Goal: Task Accomplishment & Management: Manage account settings

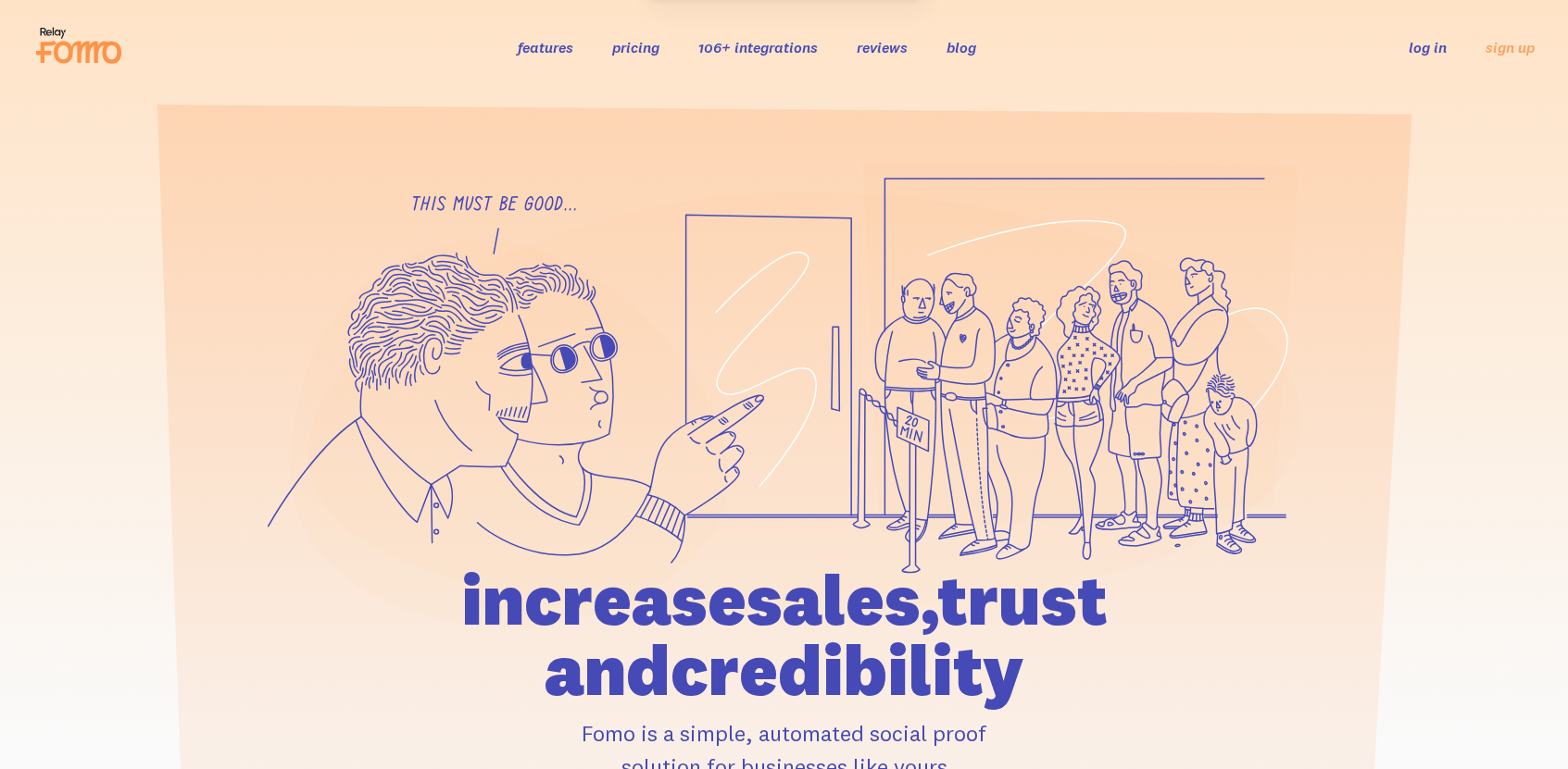
click at [1429, 50] on link "log in" at bounding box center [1428, 47] width 38 height 19
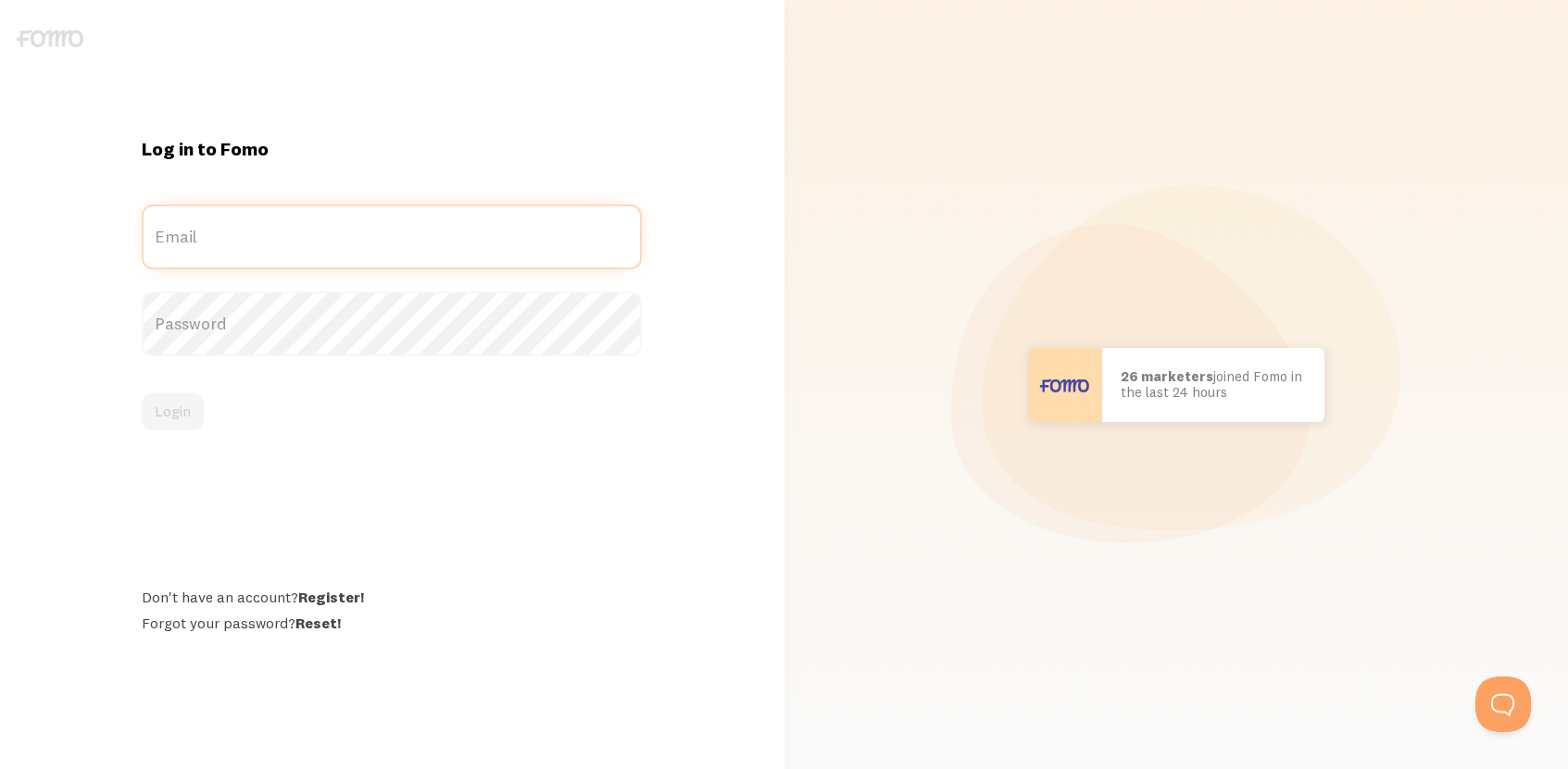
type input "john@thunderboltlocks.com"
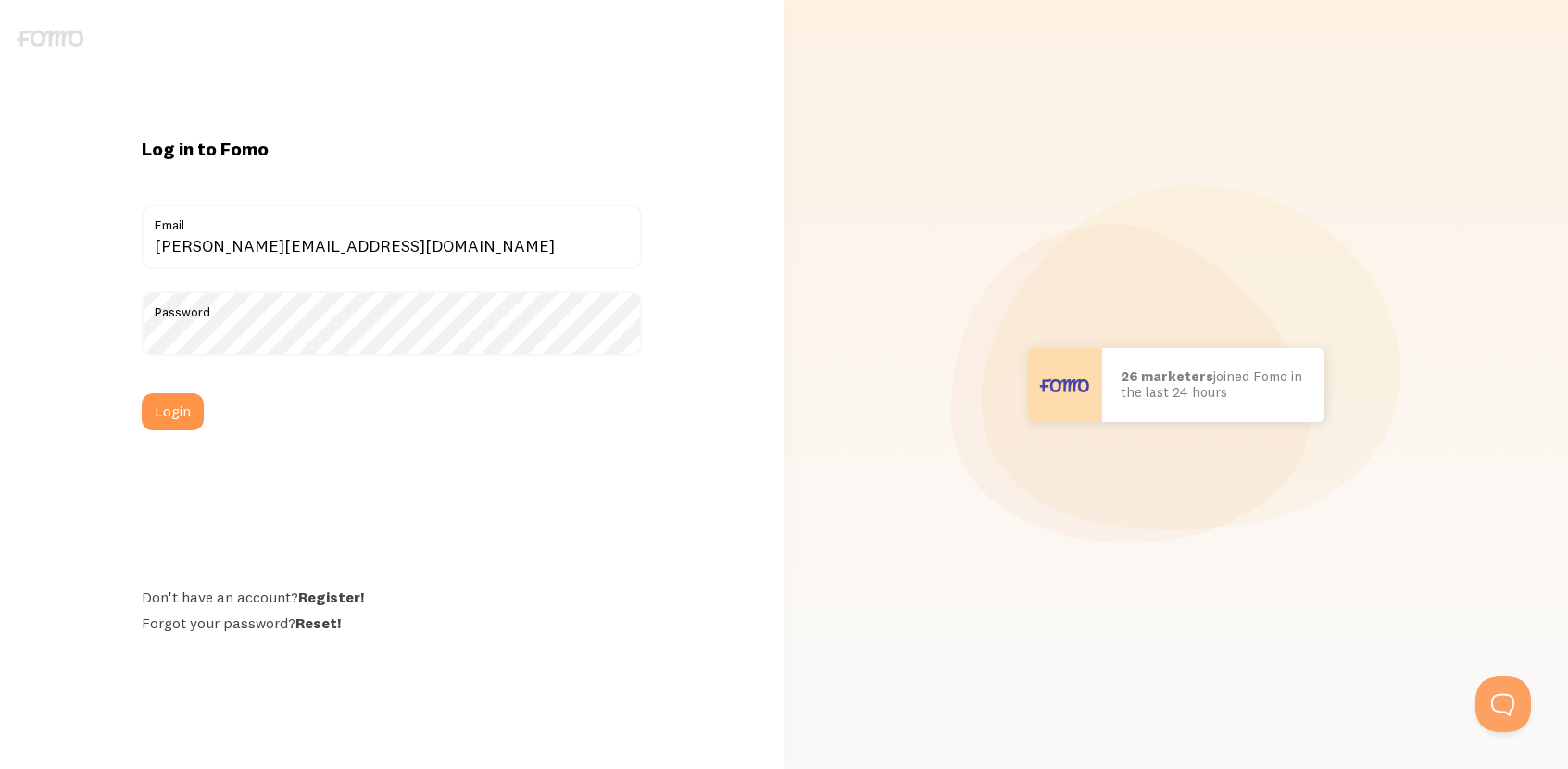
click at [490, 231] on label "Email" at bounding box center [392, 220] width 500 height 31
click at [490, 231] on input "john@thunderboltlocks.com" at bounding box center [392, 237] width 500 height 65
click at [191, 413] on button "Login" at bounding box center [173, 412] width 62 height 37
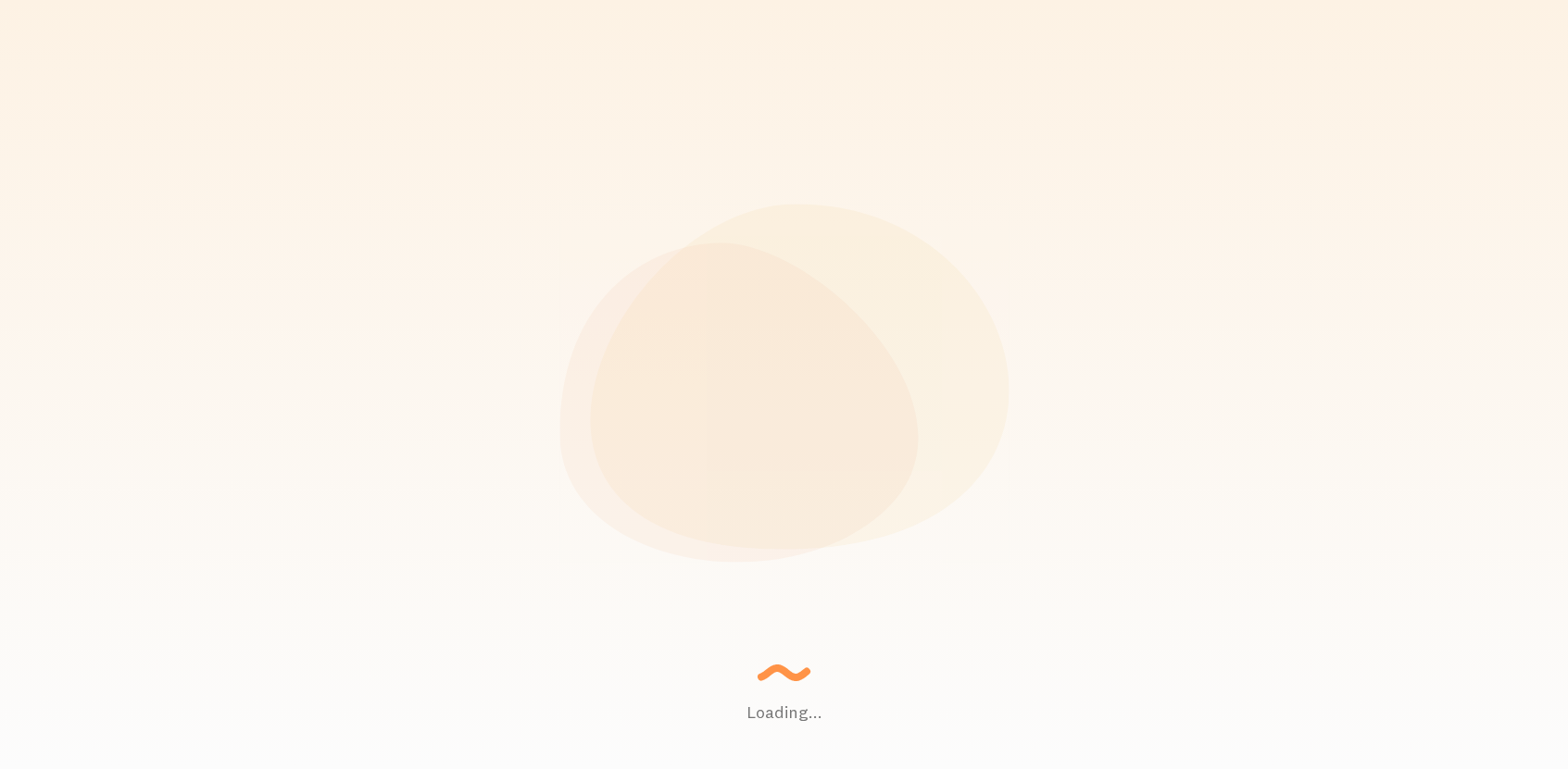
scroll to position [486, 1265]
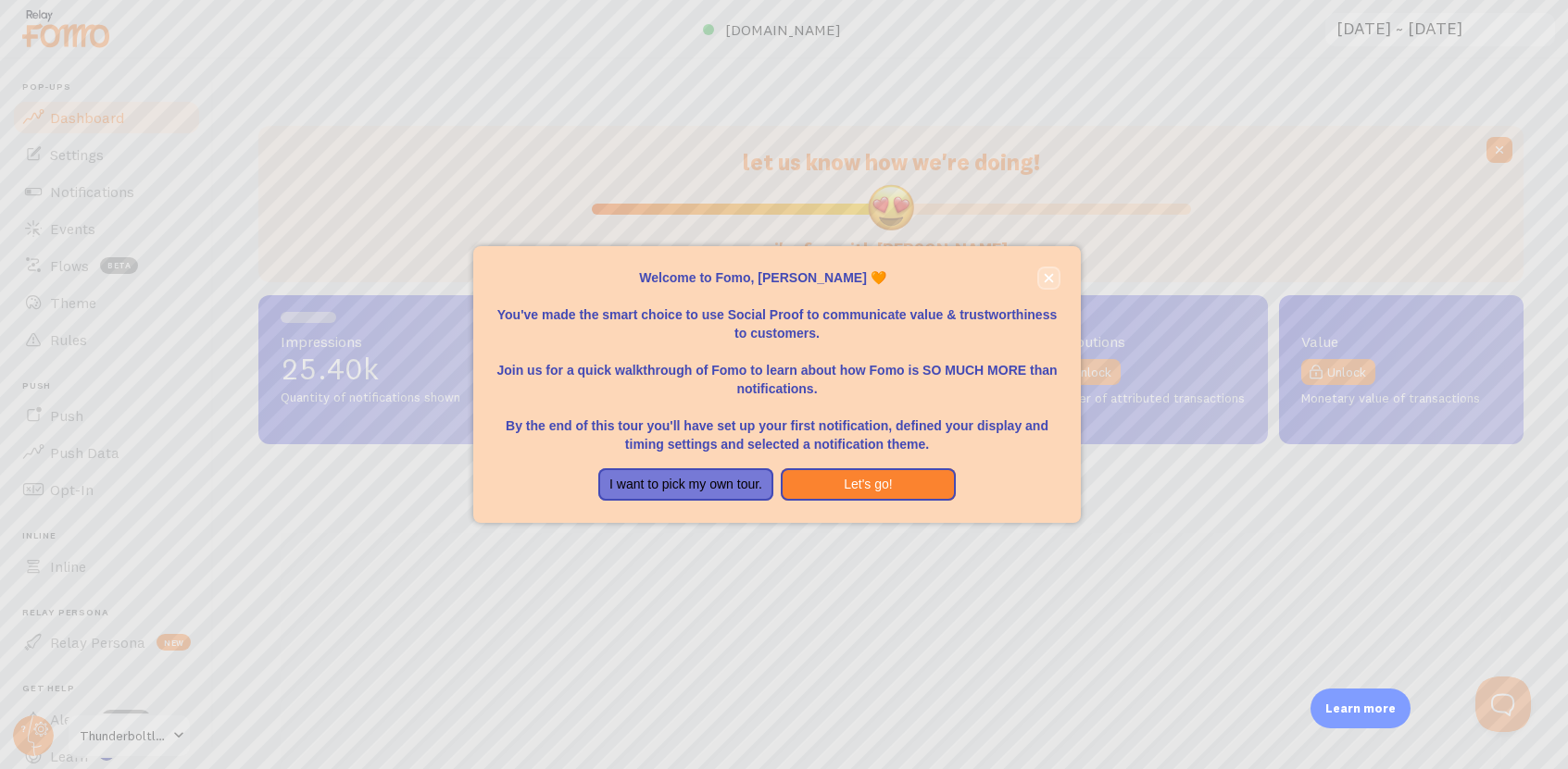
click at [1046, 275] on icon "close," at bounding box center [1049, 277] width 9 height 9
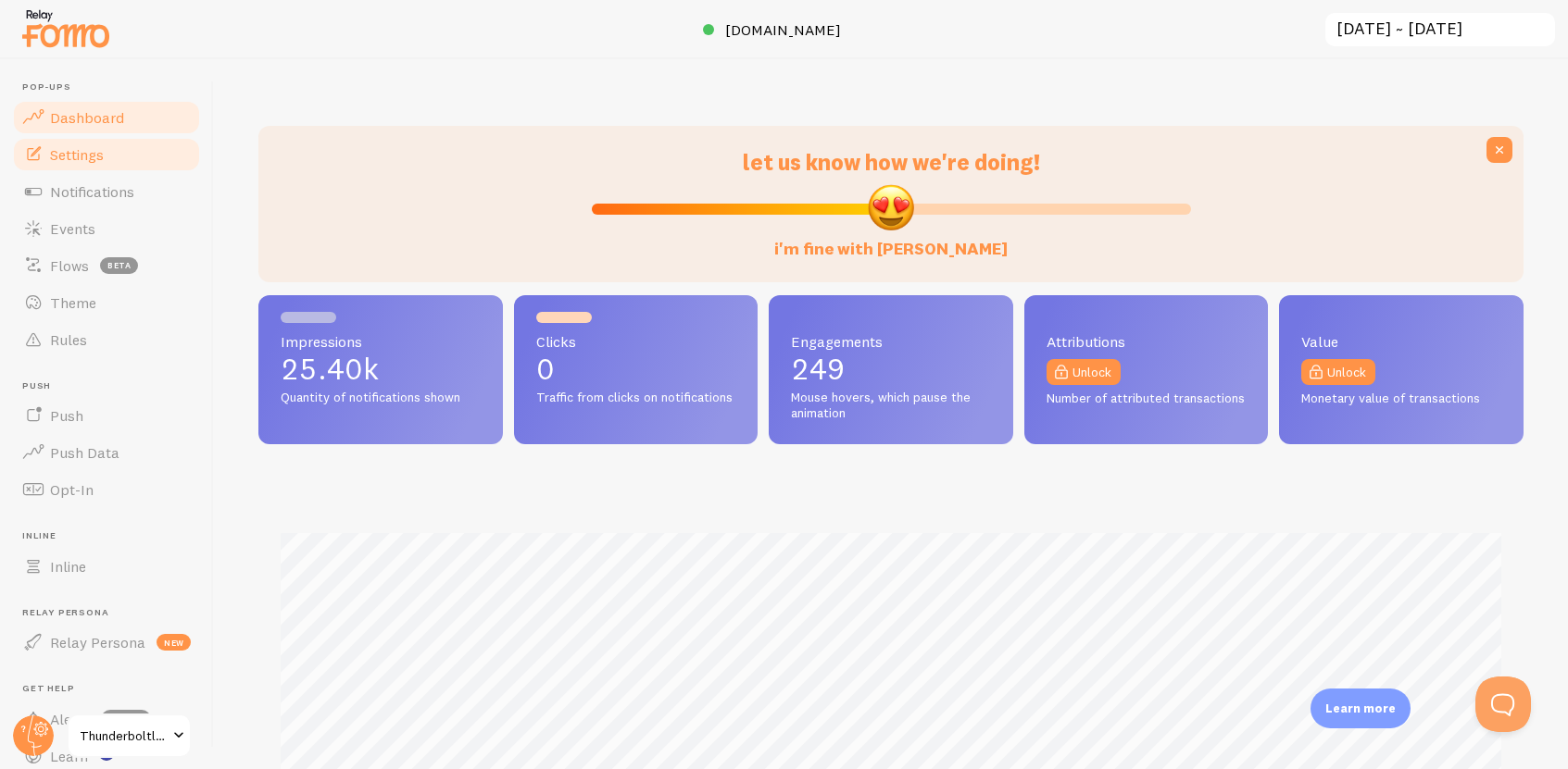
click at [113, 149] on link "Settings" at bounding box center [106, 154] width 191 height 37
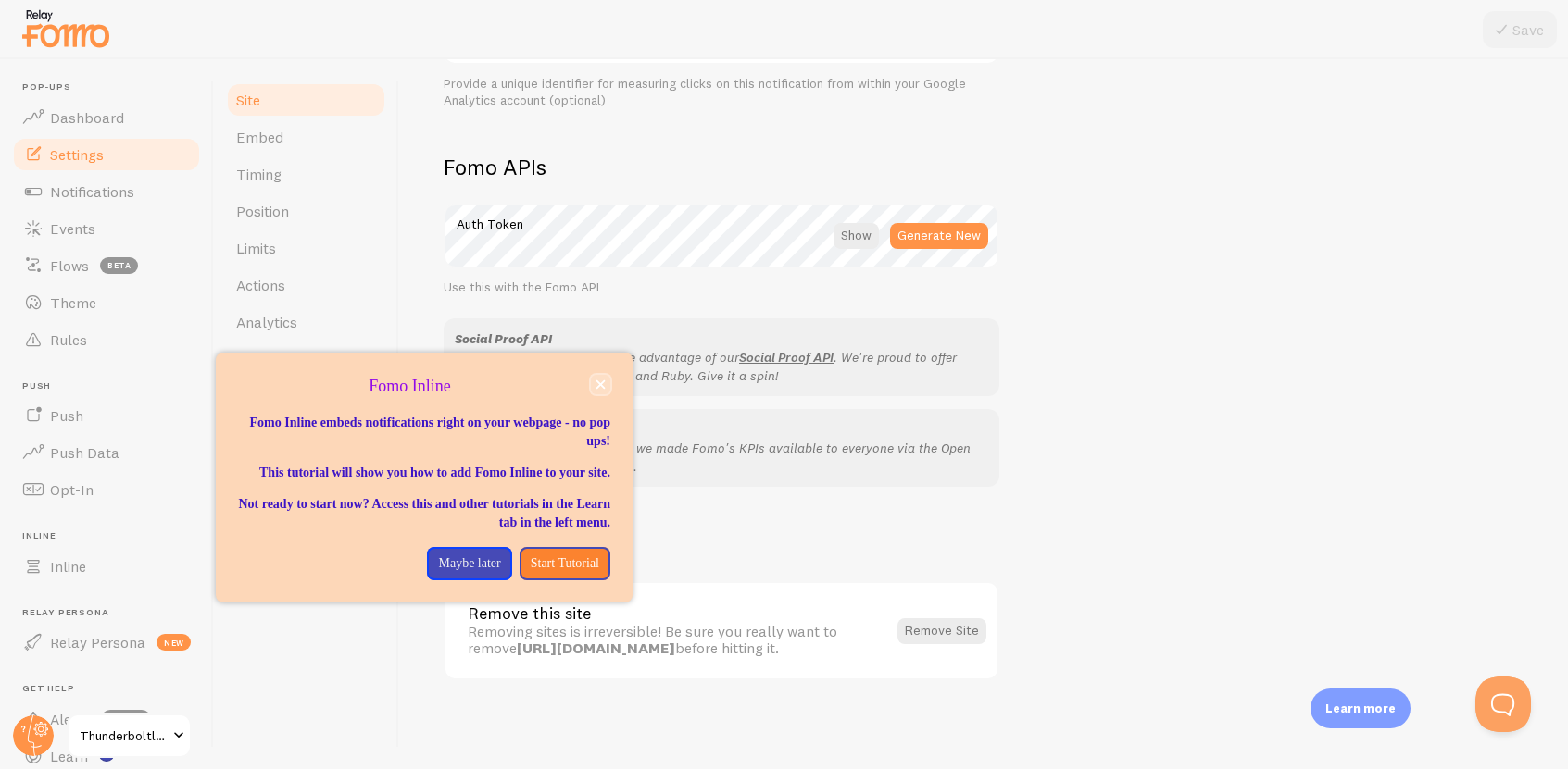
click at [600, 386] on icon "close," at bounding box center [600, 384] width 10 height 10
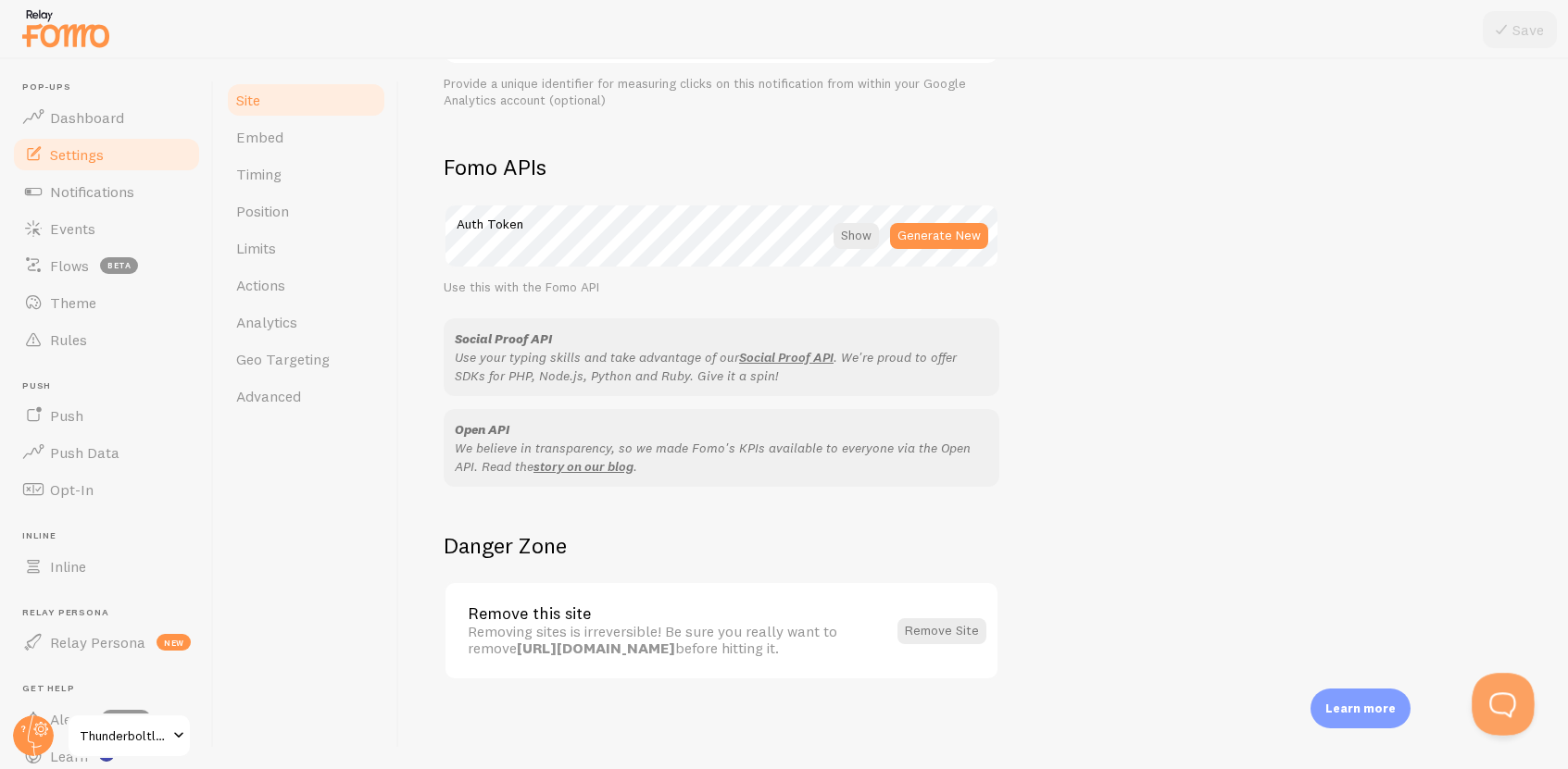
click at [1508, 699] on button "Open Beacon popover" at bounding box center [1499, 700] width 55 height 55
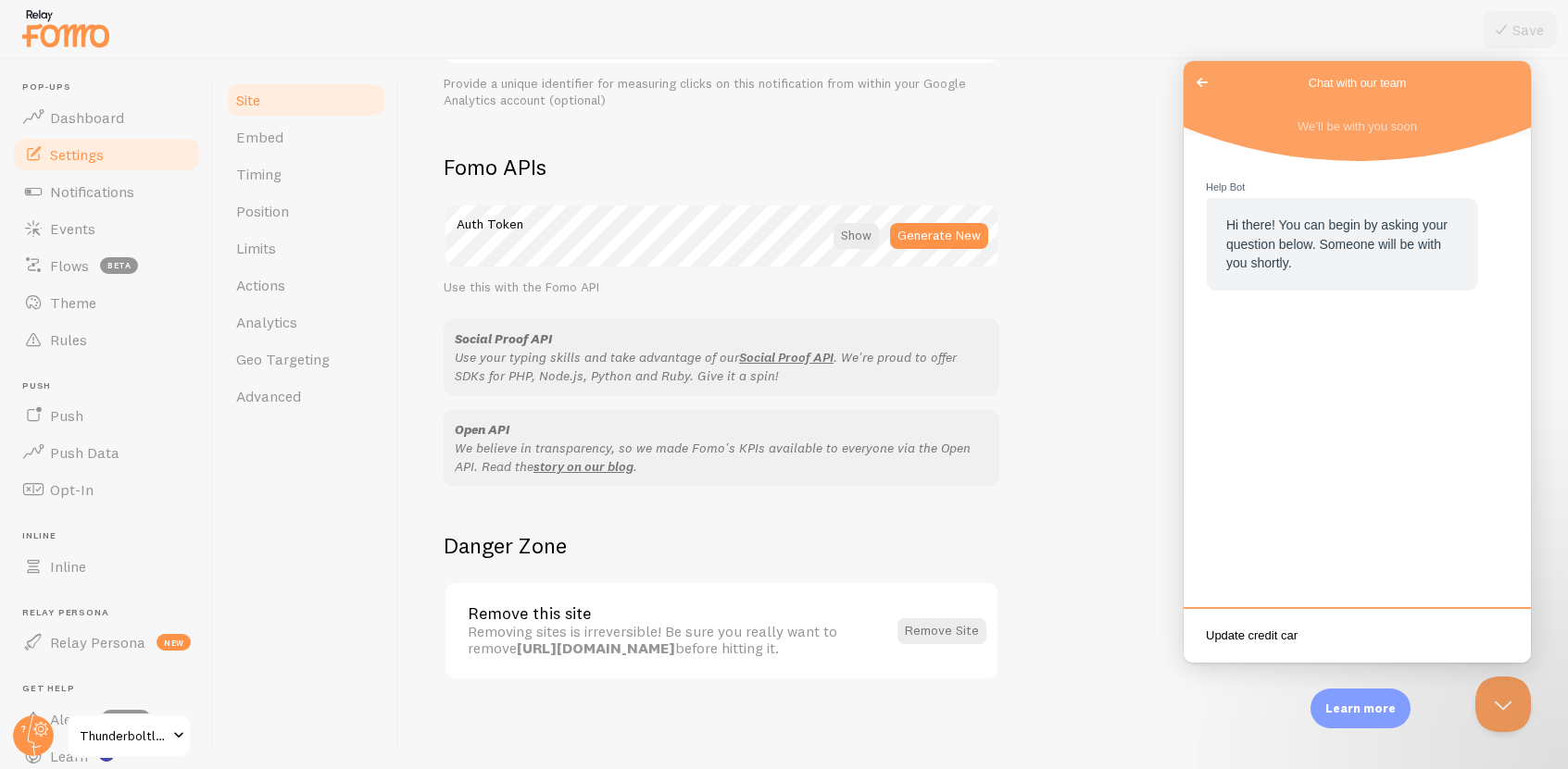
type textarea "Update credit card"
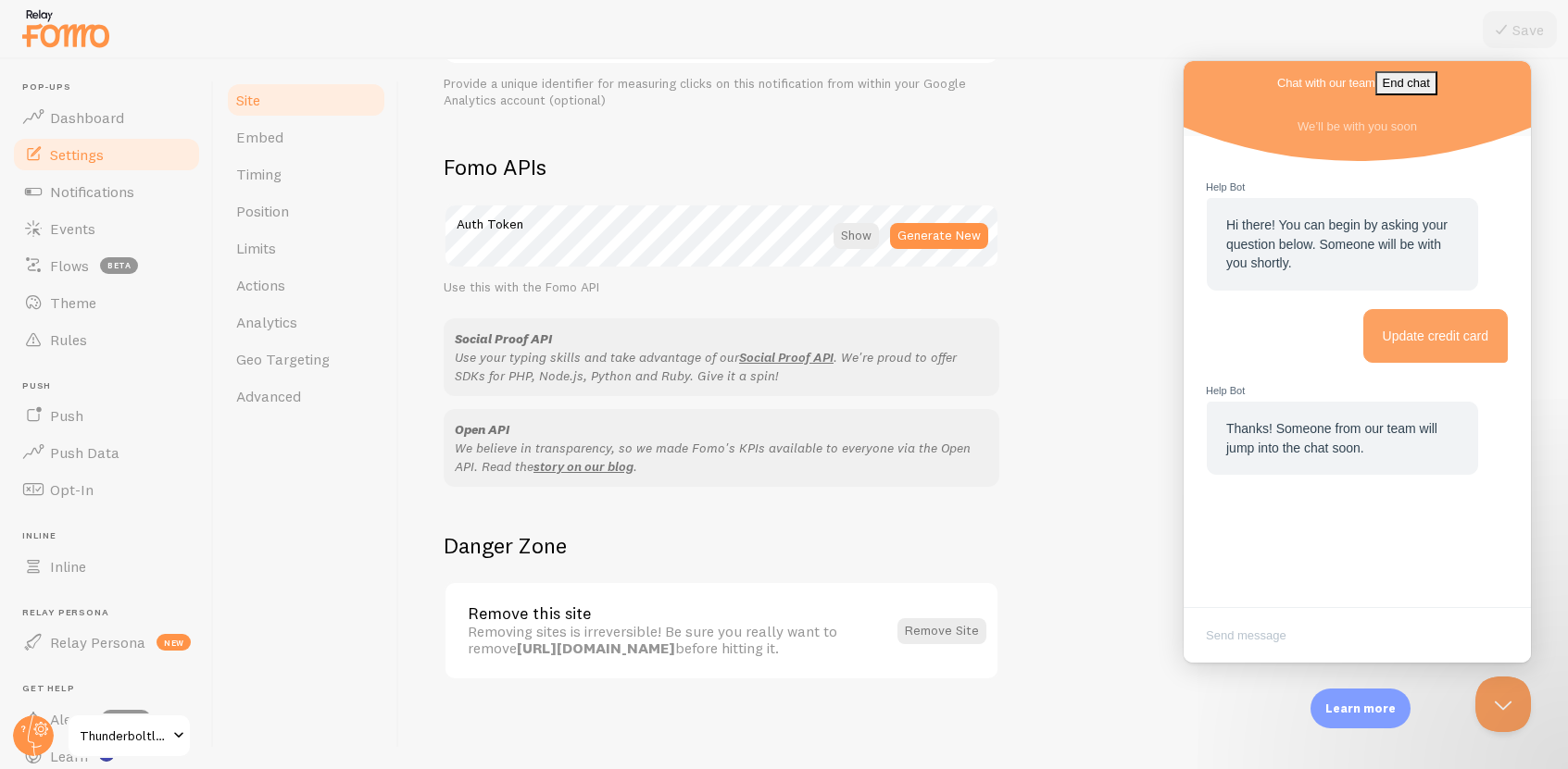
click at [317, 510] on div "Site Embed Timing Position Limits Actions Analytics Geo Targeting Advanced" at bounding box center [306, 414] width 185 height 710
click at [1261, 80] on div "Chat with our team End chat" at bounding box center [1356, 83] width 347 height 44
click at [1494, 697] on button "Close Beacon popover" at bounding box center [1499, 700] width 55 height 55
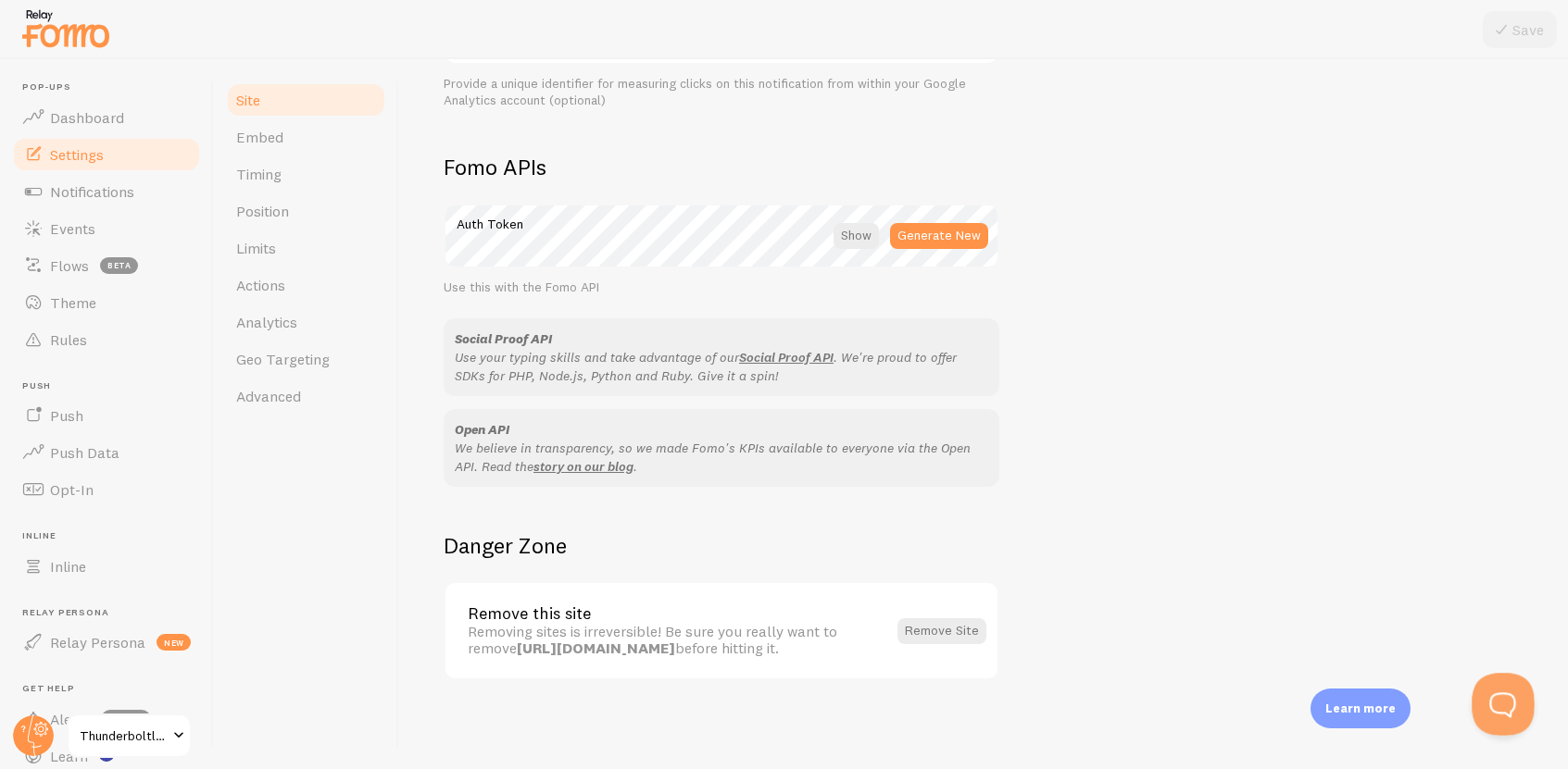
click at [1508, 701] on button "Open Beacon popover" at bounding box center [1499, 700] width 55 height 55
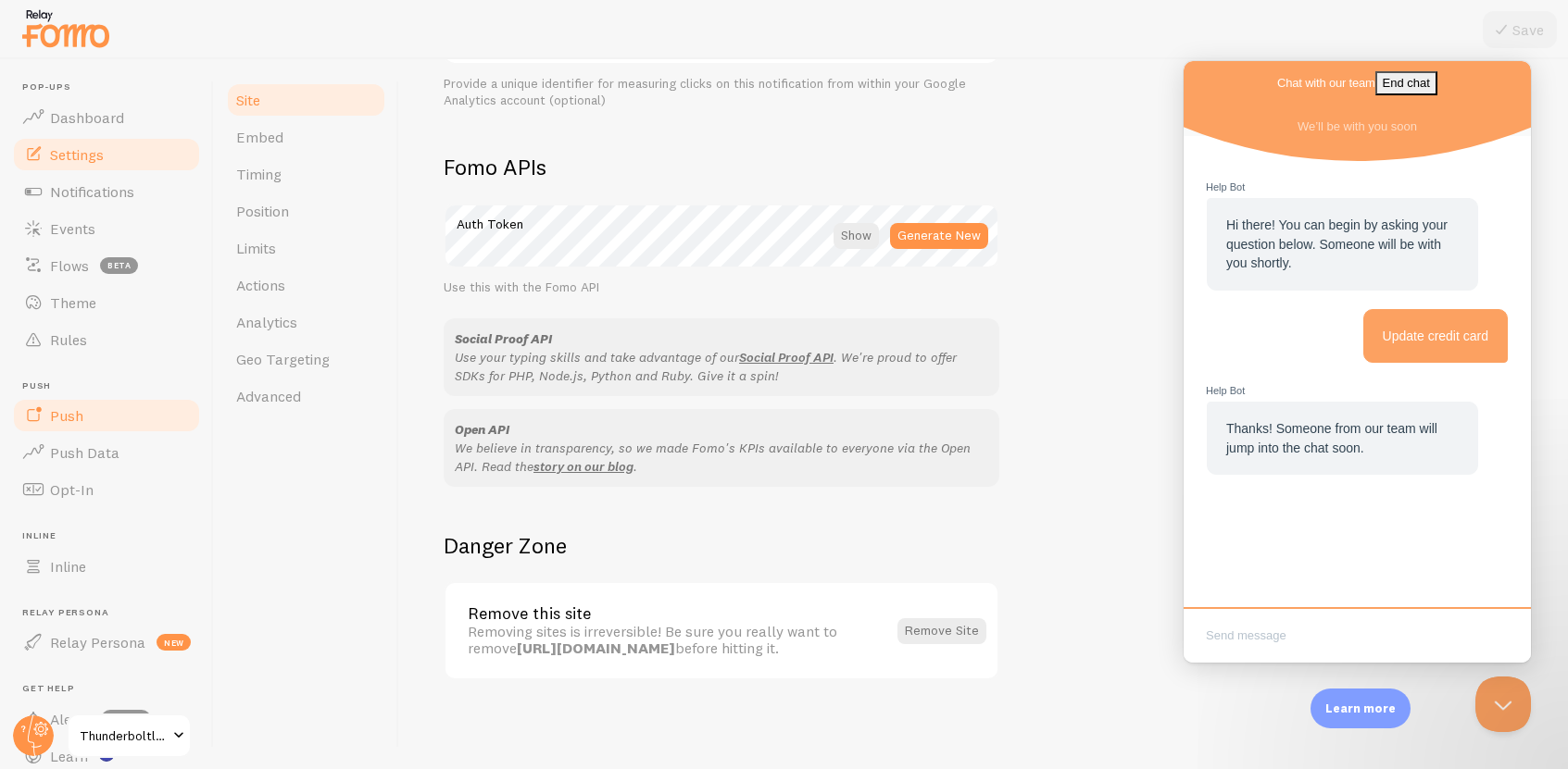
scroll to position [109, 0]
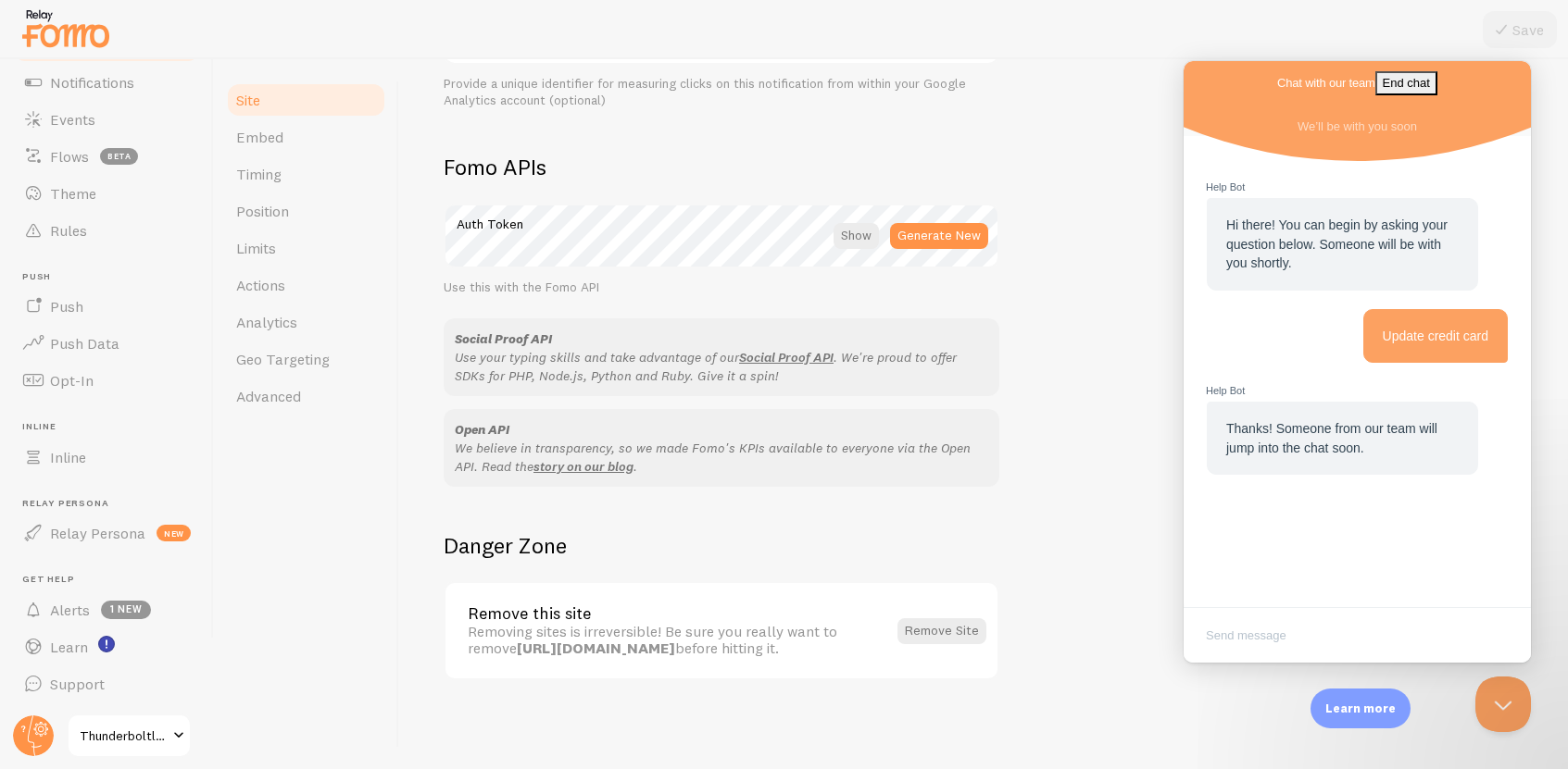
click at [177, 730] on span at bounding box center [179, 736] width 23 height 23
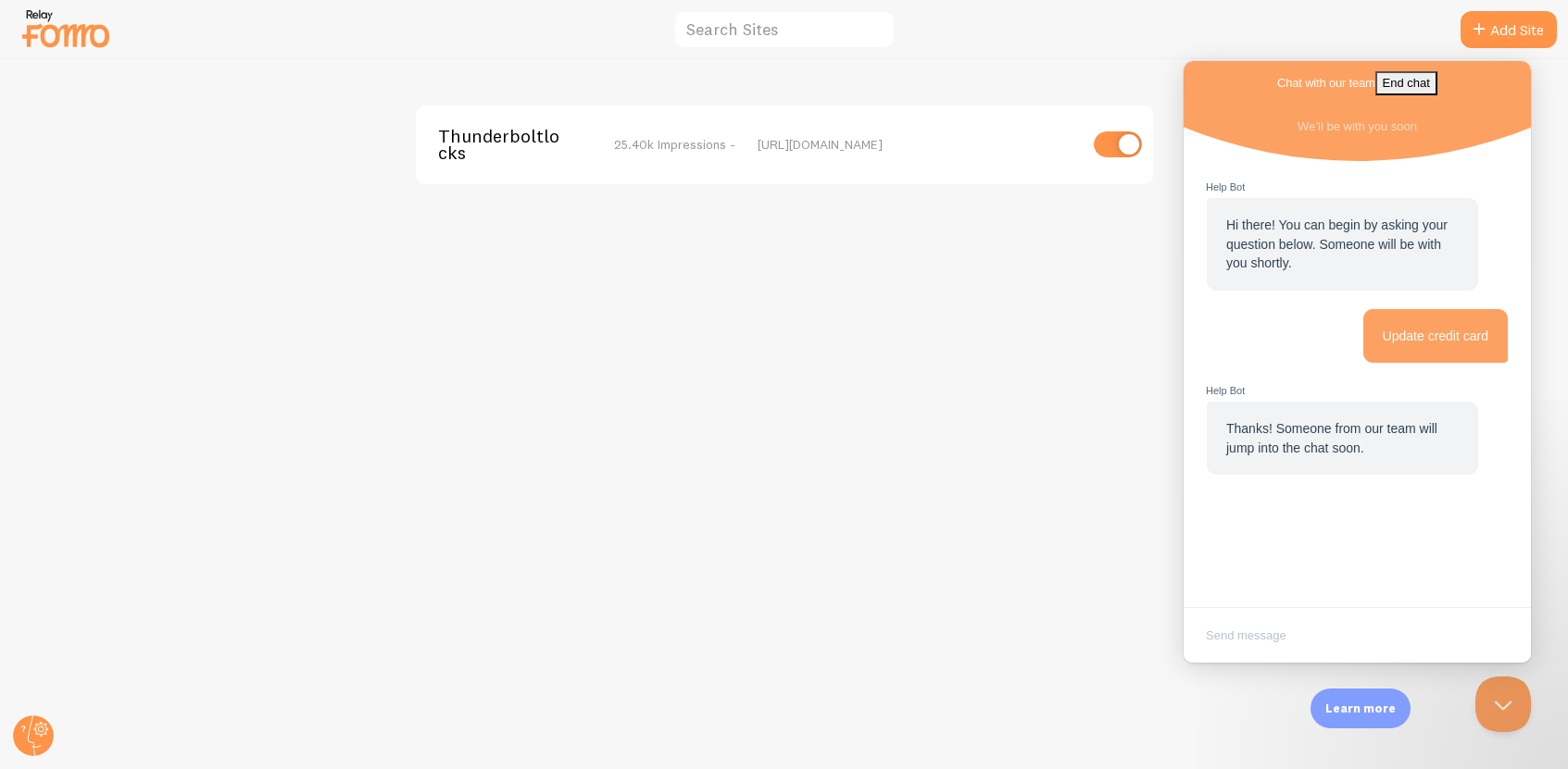
click at [884, 140] on div "https://www.thunderboltlocks.com" at bounding box center [917, 145] width 320 height 17
click at [862, 142] on div "https://www.thunderboltlocks.com" at bounding box center [917, 145] width 320 height 17
click at [46, 31] on img at bounding box center [66, 28] width 92 height 47
click at [24, 744] on circle at bounding box center [33, 735] width 40 height 40
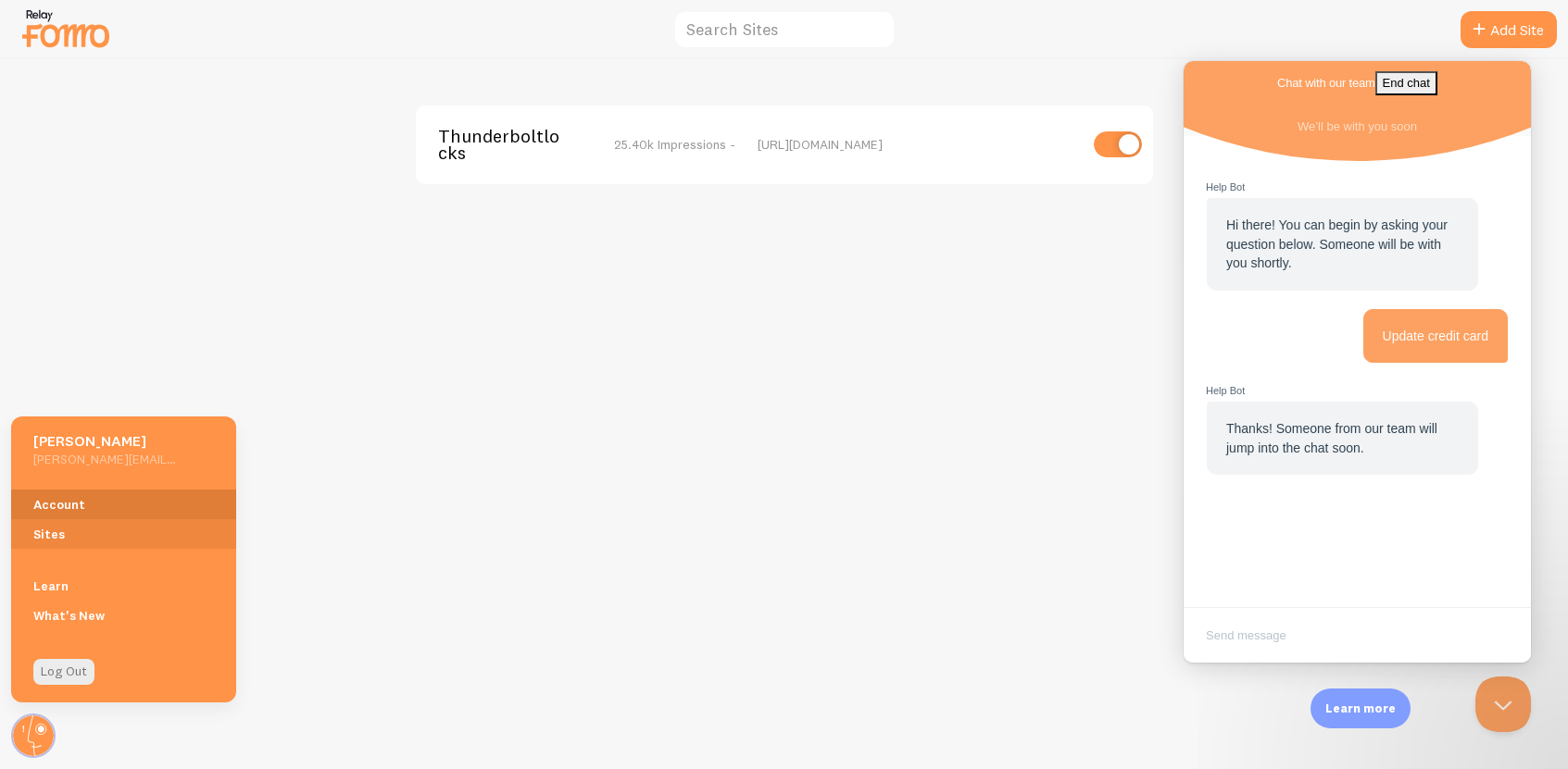
click at [54, 510] on link "Account" at bounding box center [123, 505] width 225 height 30
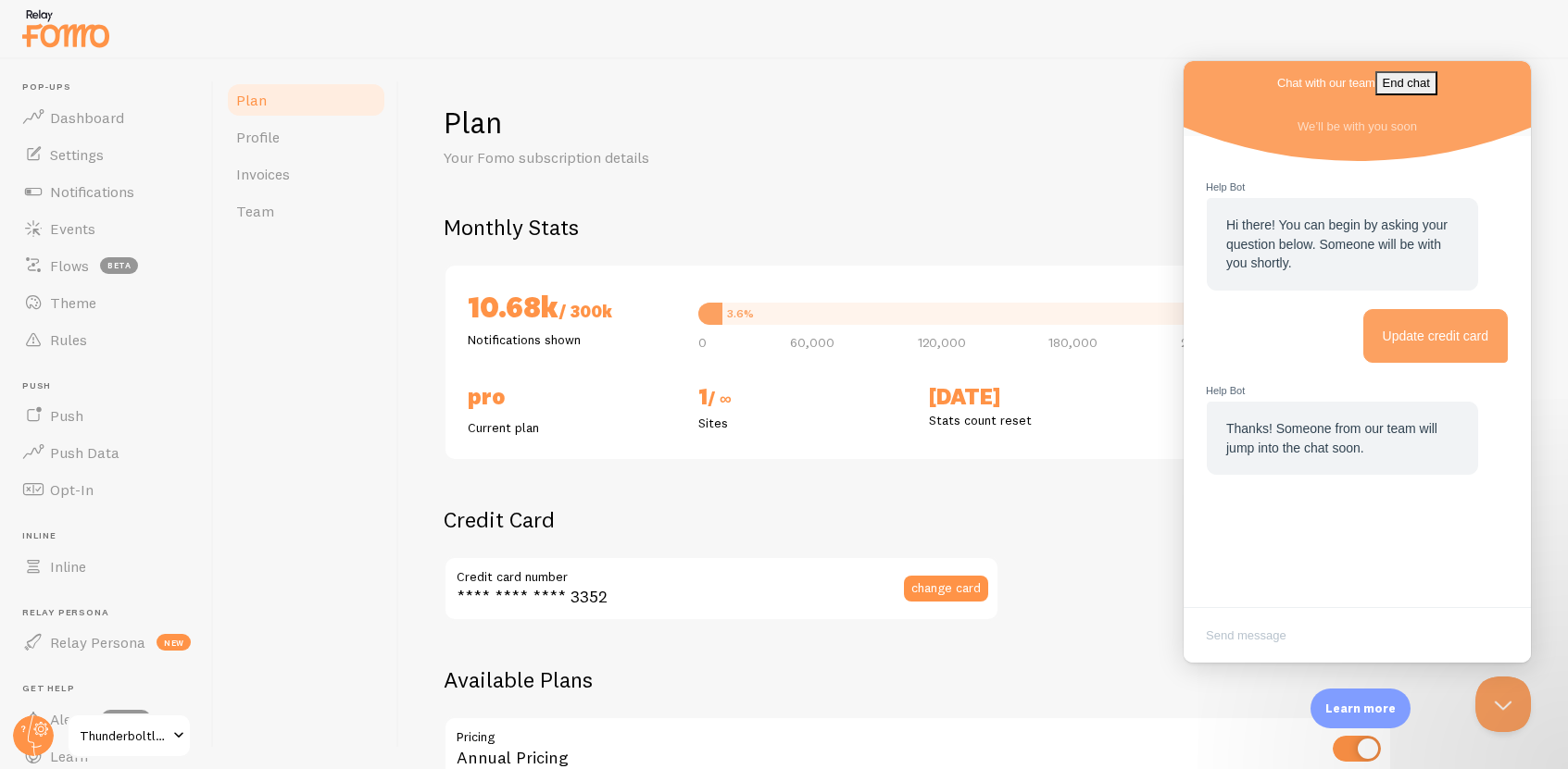
checkbox input "true"
click at [959, 593] on span "change card" at bounding box center [946, 588] width 70 height 13
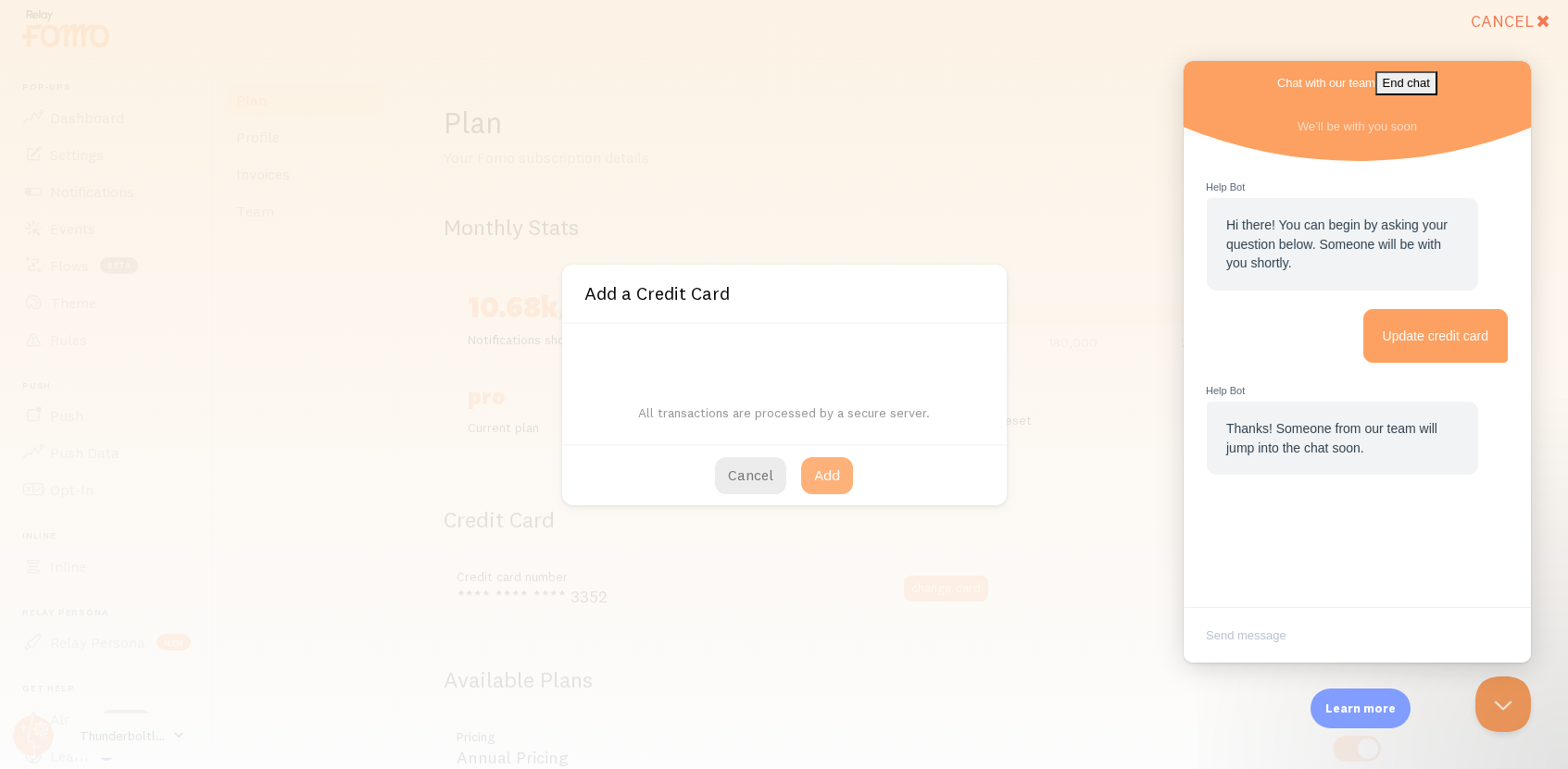
click at [829, 474] on button "Add" at bounding box center [827, 475] width 52 height 37
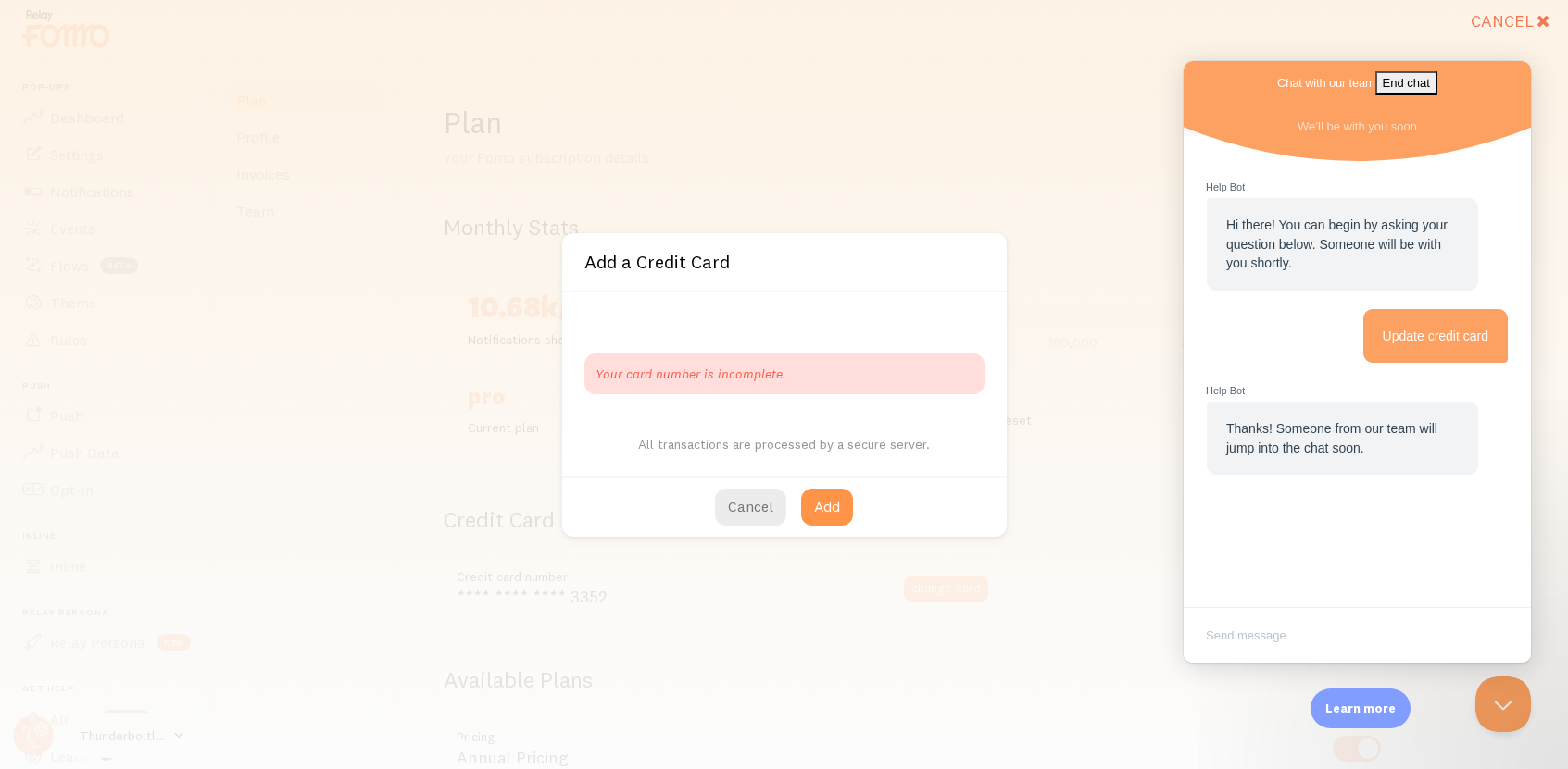
click at [705, 378] on span "Your card number is incomplete." at bounding box center [690, 374] width 191 height 17
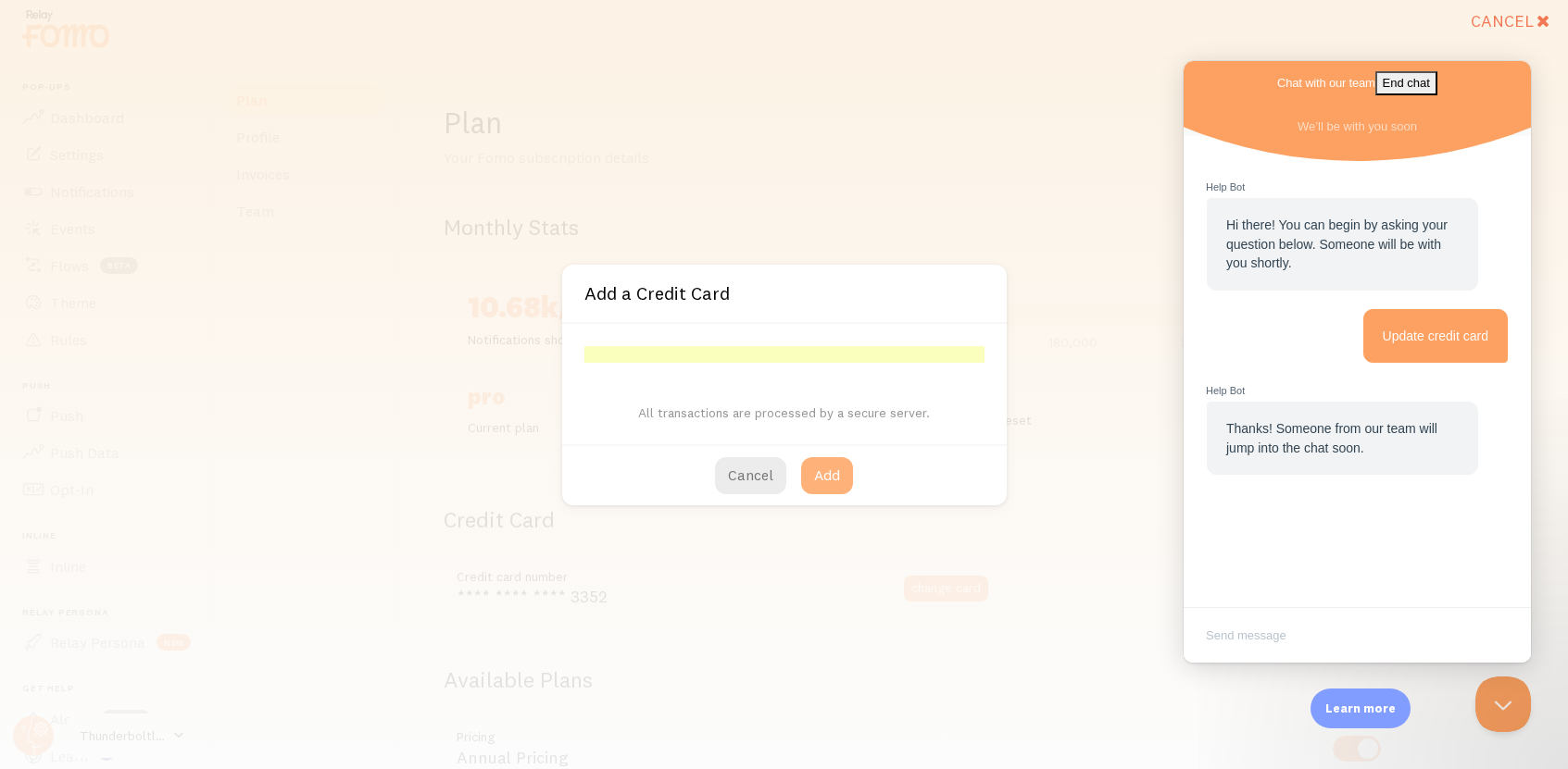
click at [831, 485] on button "Add" at bounding box center [827, 475] width 52 height 37
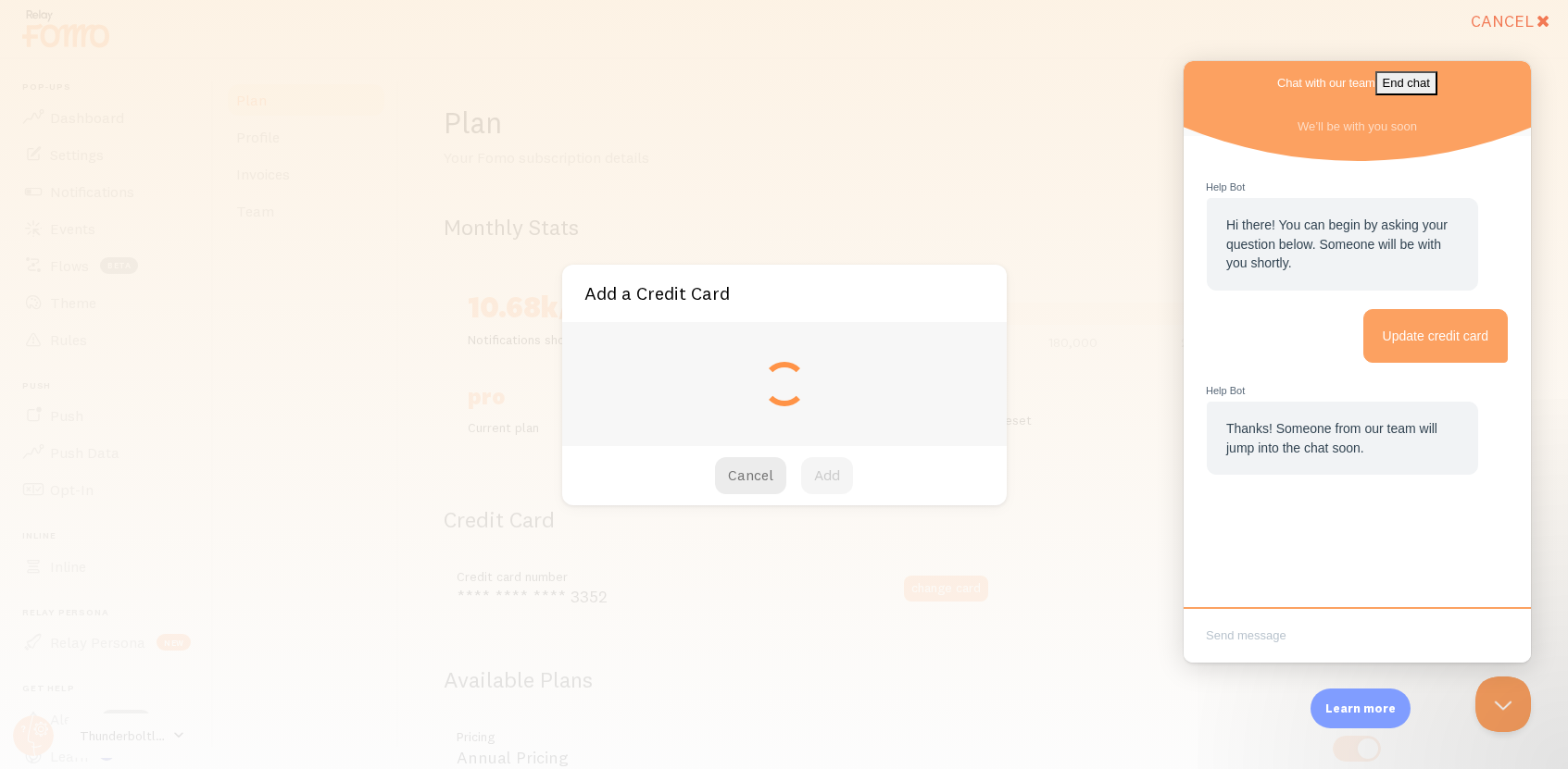
click at [1263, 636] on textarea "Write chat message" at bounding box center [1356, 637] width 340 height 43
type input "**** **** **** 8676"
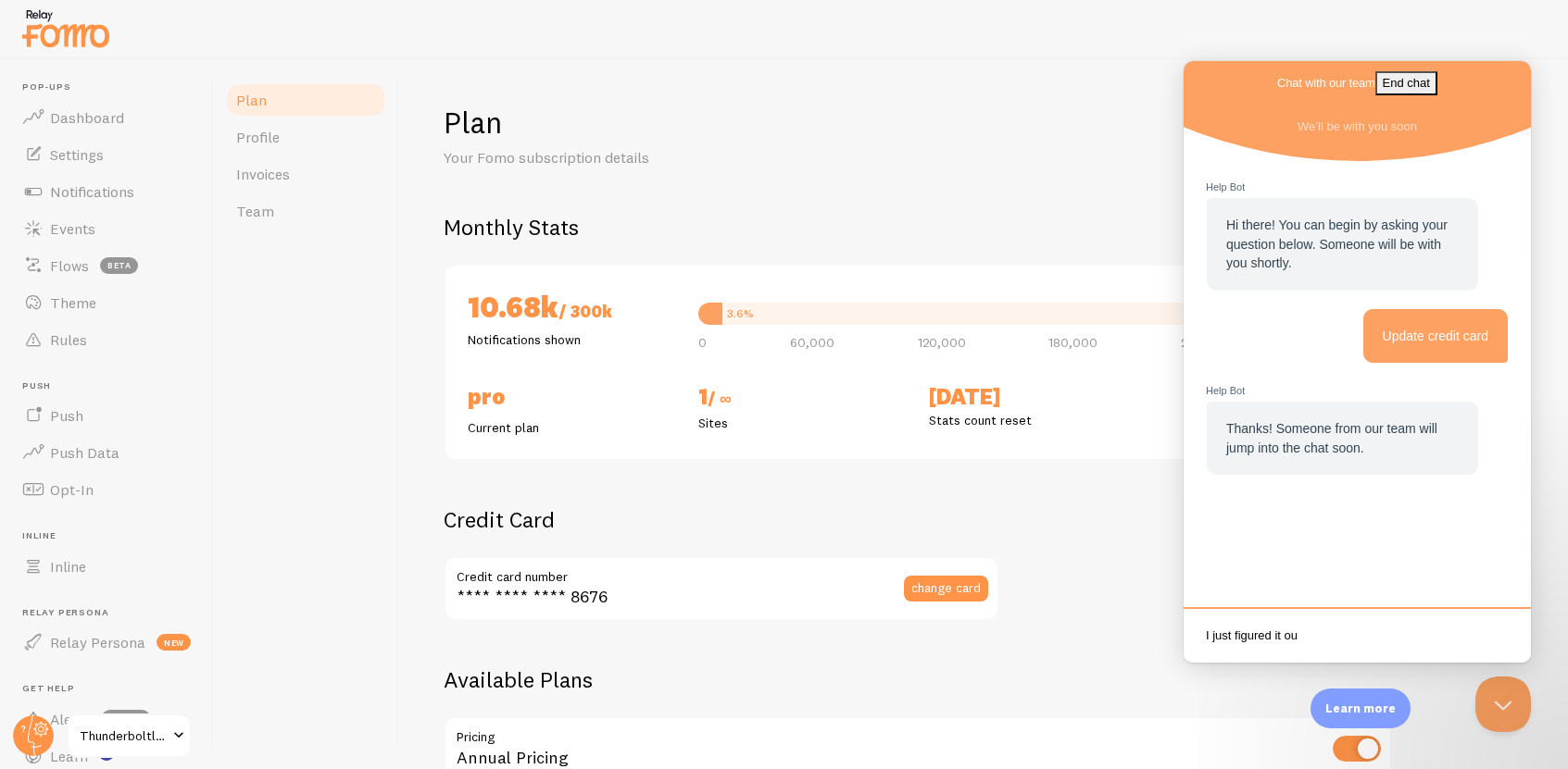
type textarea "I just figured it out"
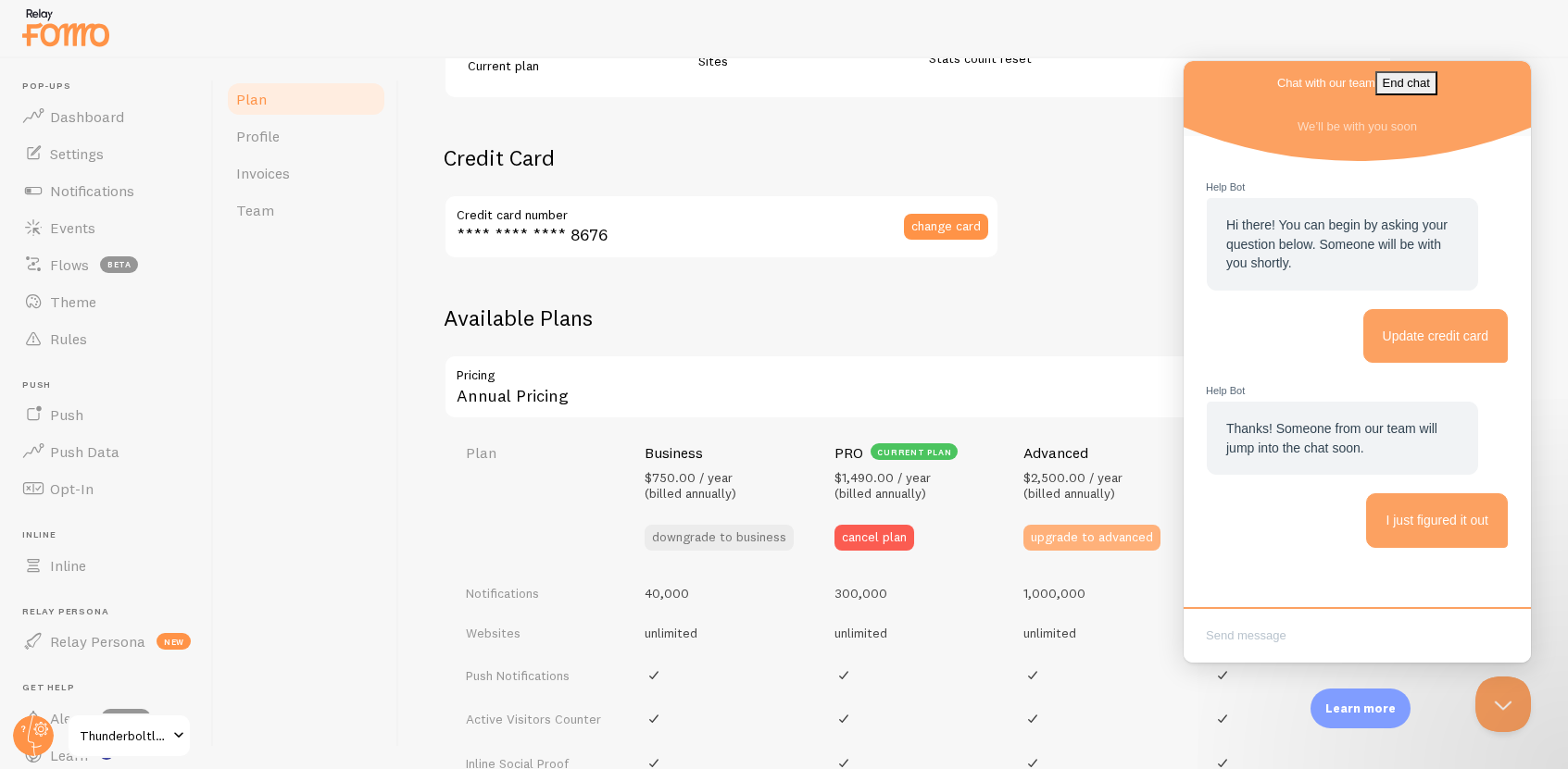
scroll to position [359, 0]
click at [1446, 47] on div at bounding box center [784, 28] width 1568 height 59
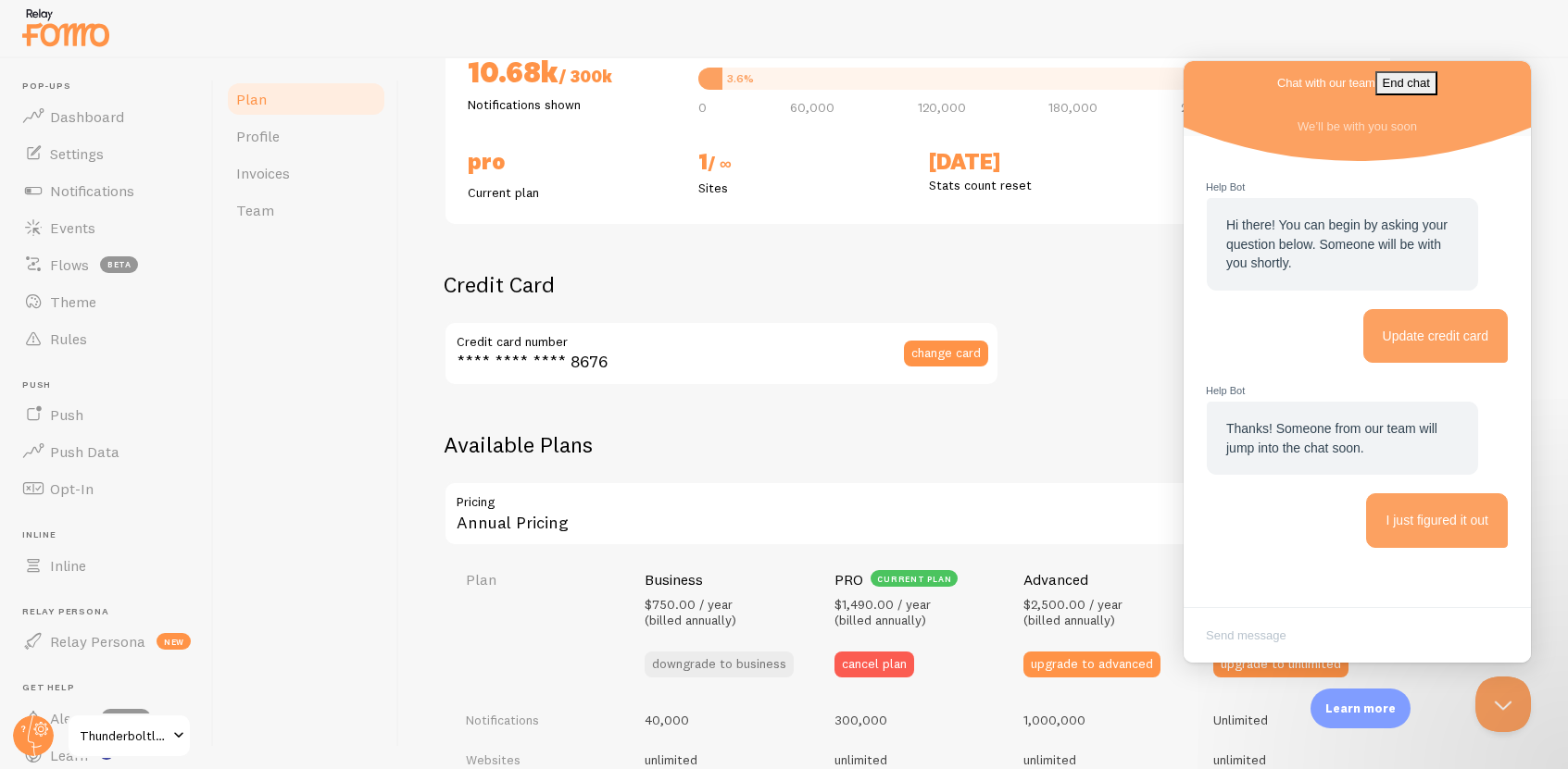
scroll to position [221, 0]
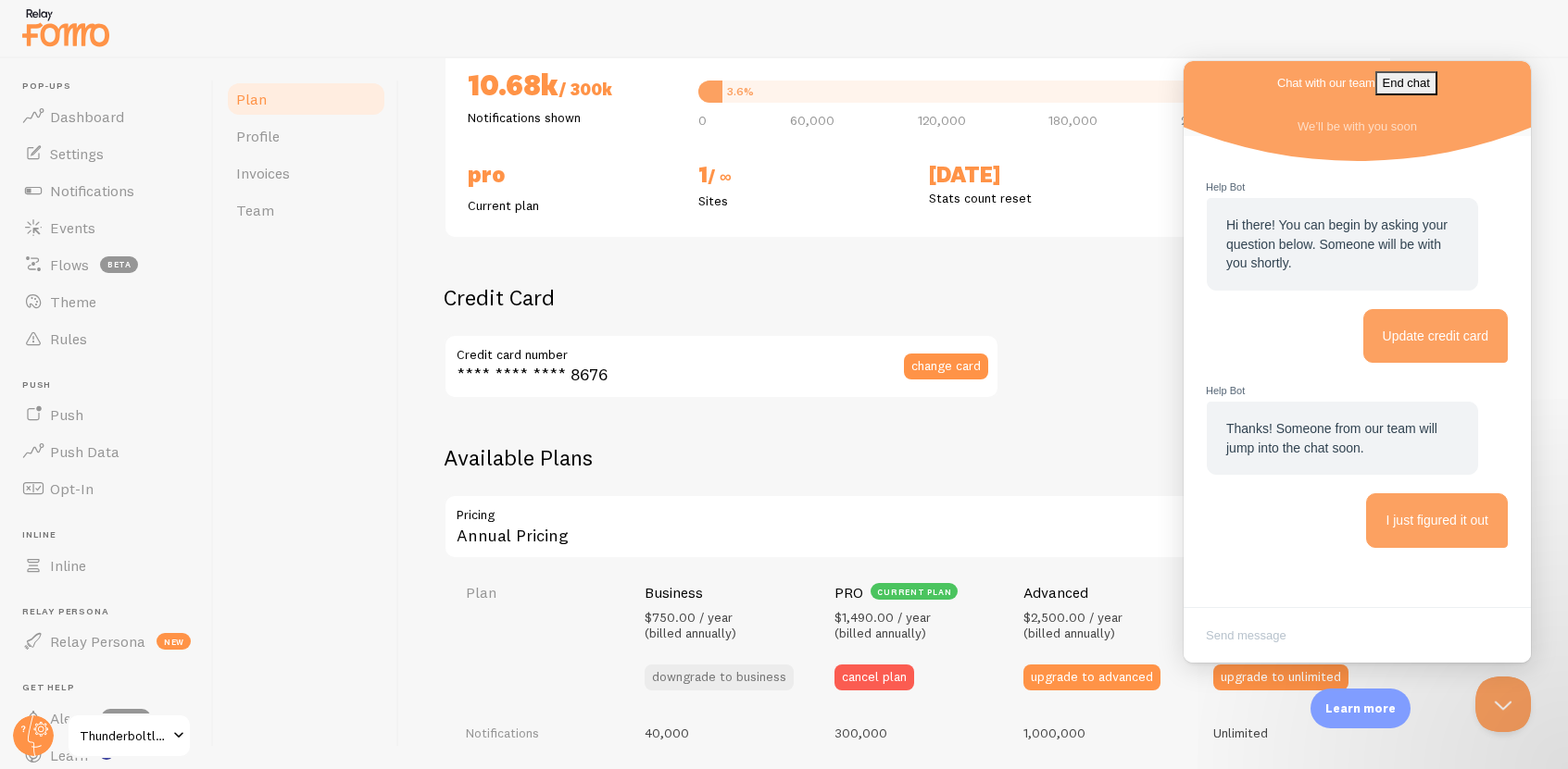
click at [1312, 39] on div at bounding box center [784, 28] width 1568 height 59
click at [1208, 71] on div "Chat with our team End chat" at bounding box center [1356, 83] width 347 height 44
click at [1437, 80] on button "End chat" at bounding box center [1406, 84] width 62 height 24
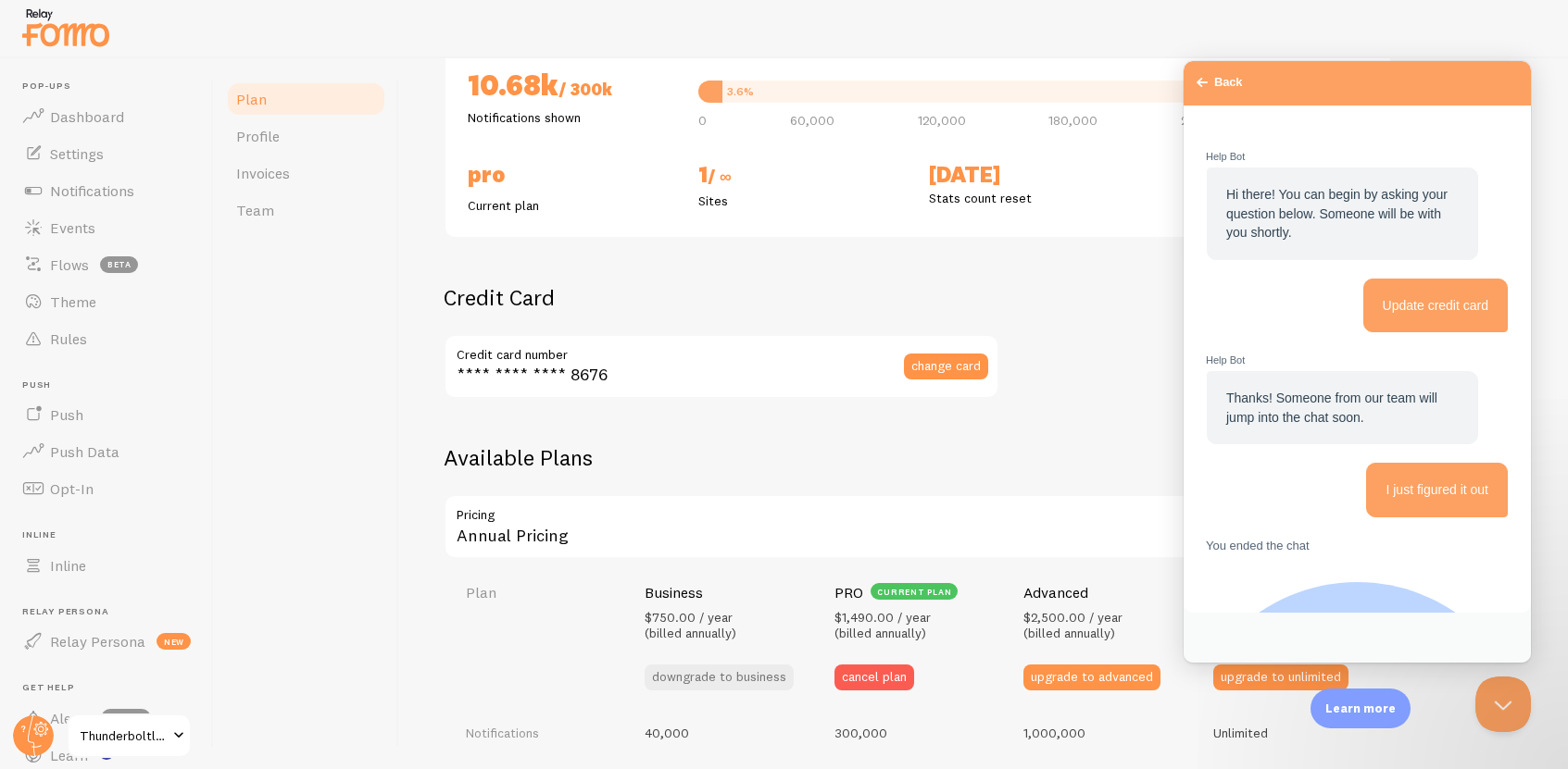
scroll to position [120, 0]
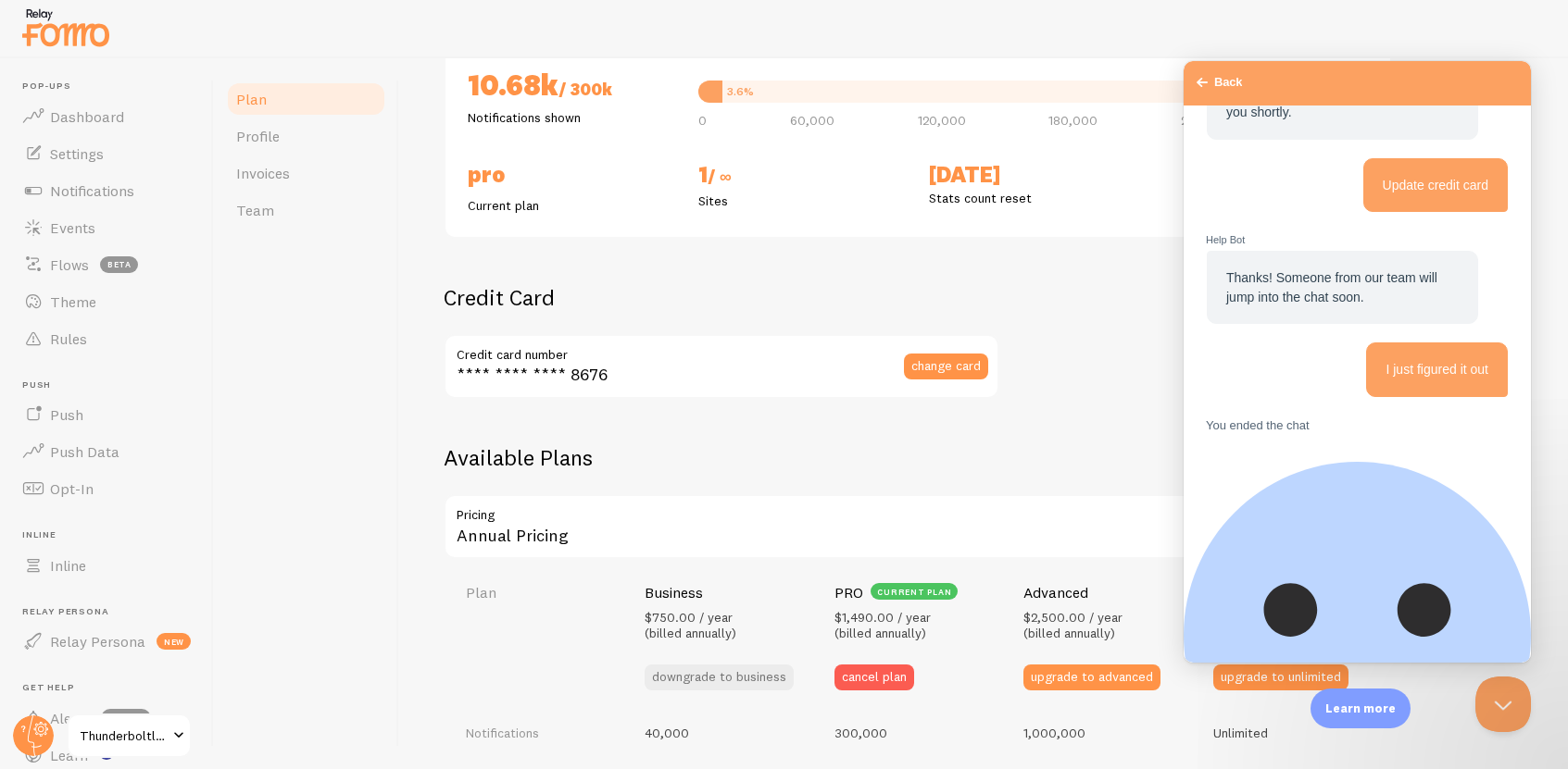
click at [1200, 81] on span "Go back" at bounding box center [1202, 83] width 23 height 23
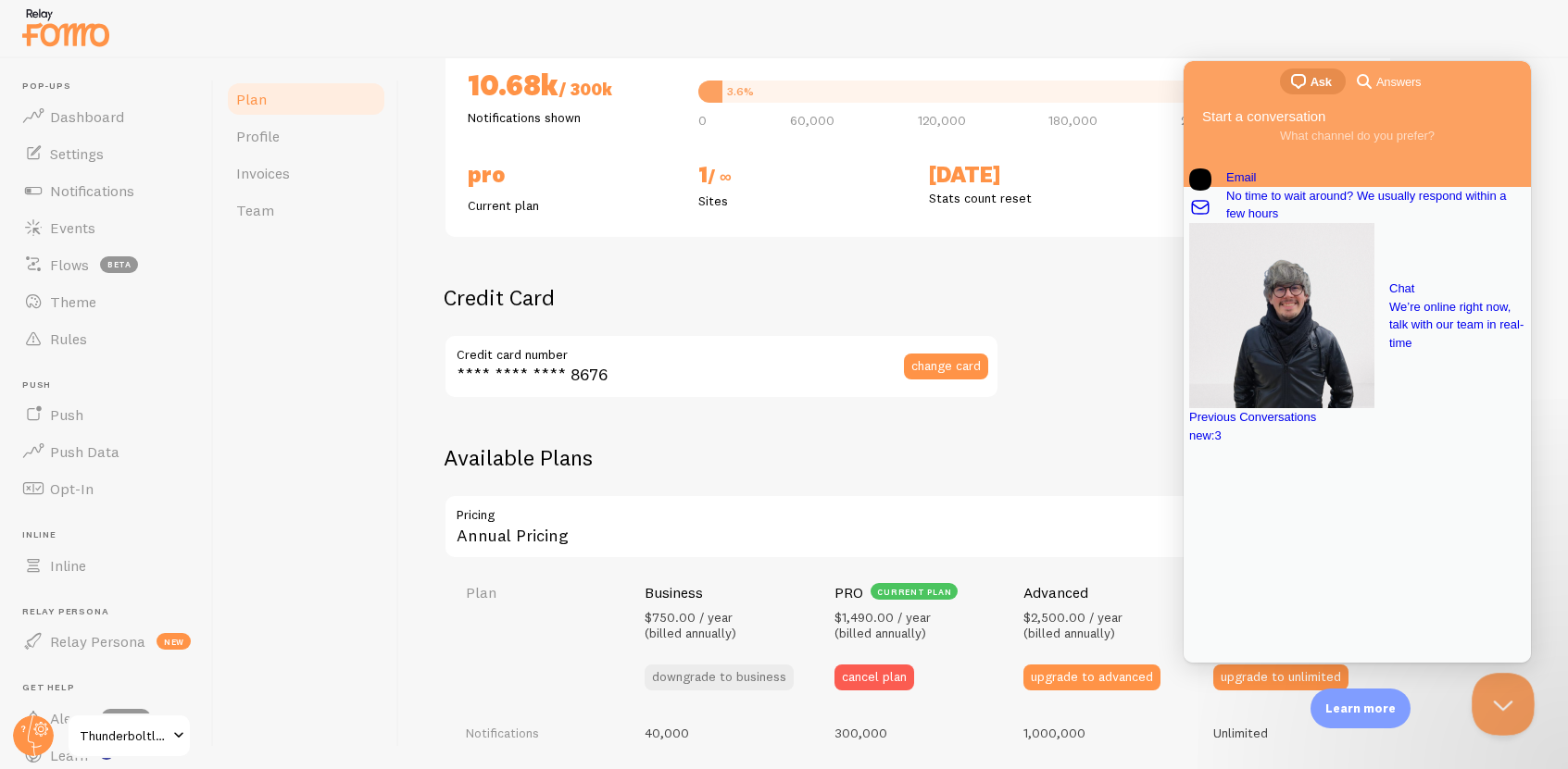
click at [1506, 703] on button "Close Beacon popover" at bounding box center [1499, 700] width 55 height 55
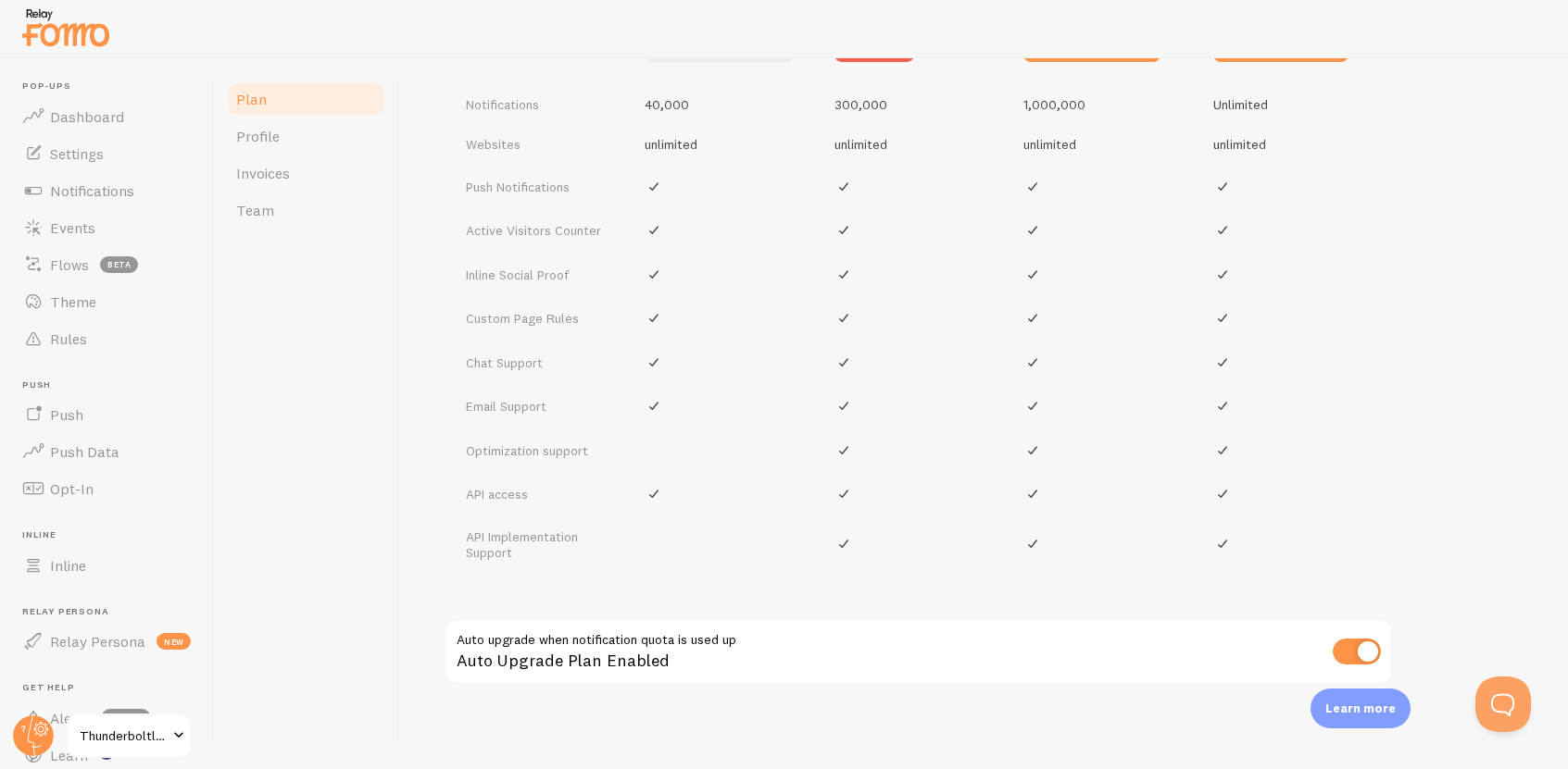
scroll to position [851, 0]
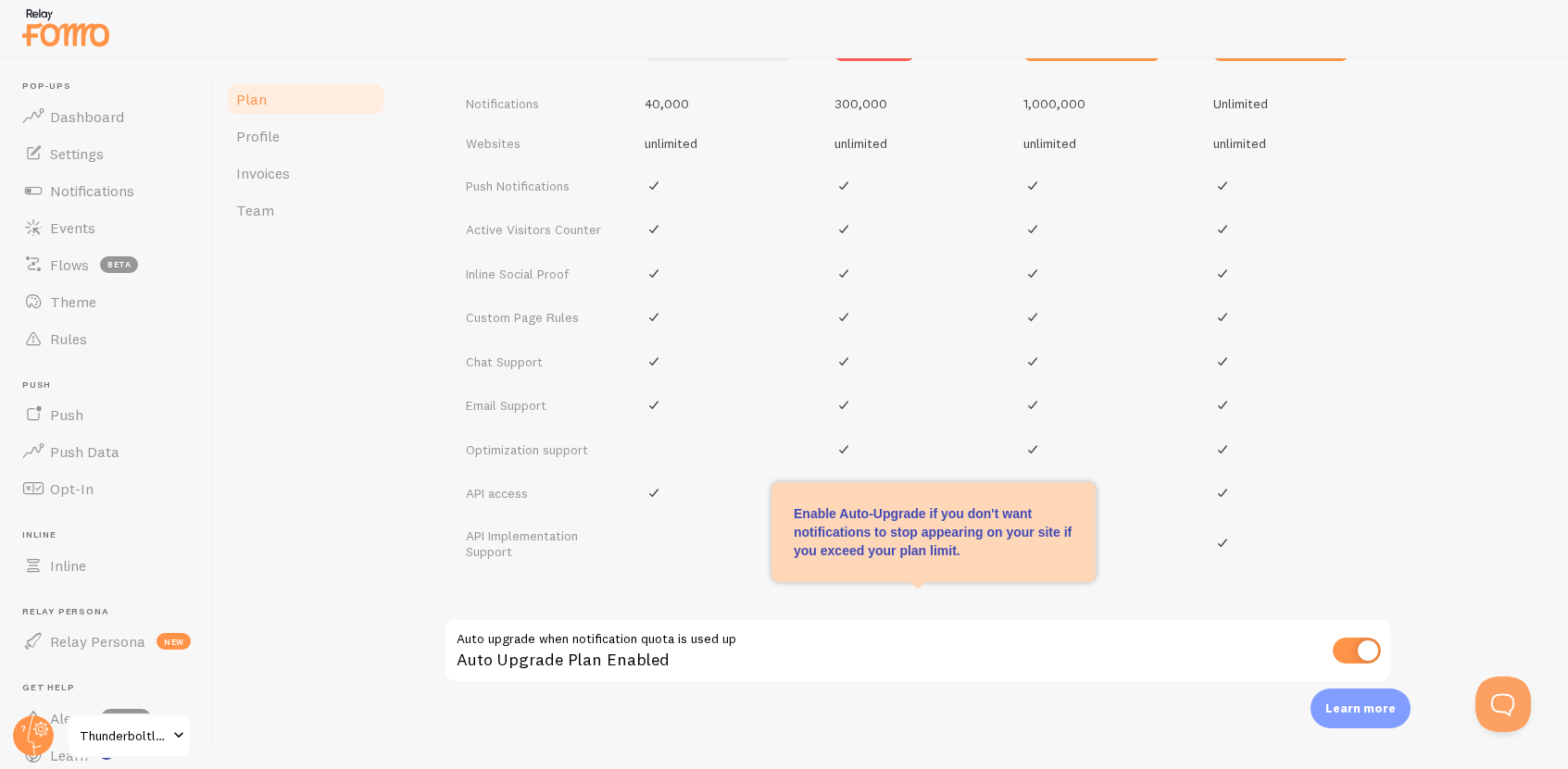
click at [1354, 653] on input "checkbox" at bounding box center [1356, 651] width 48 height 26
checkbox input "false"
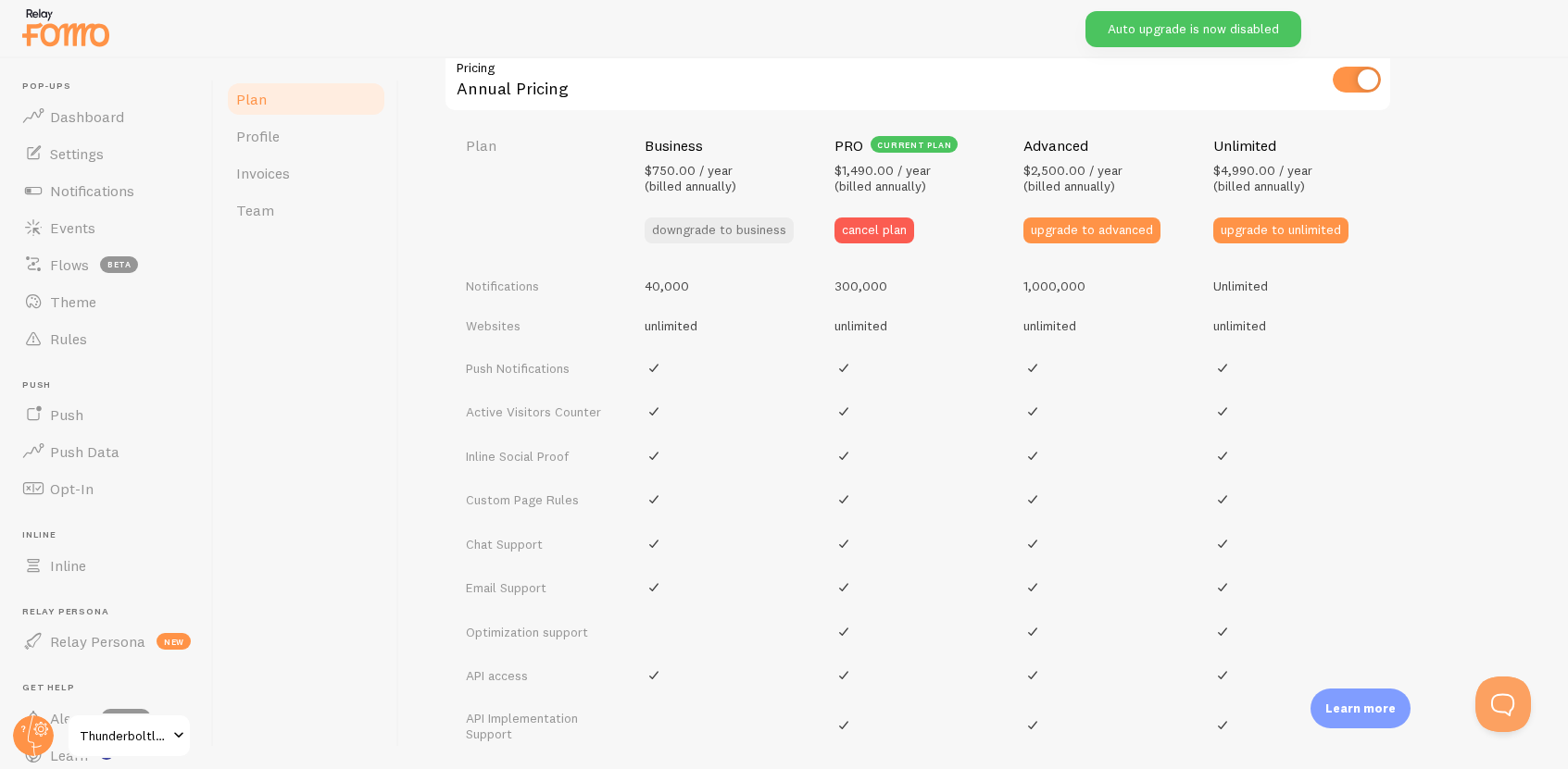
scroll to position [652, 0]
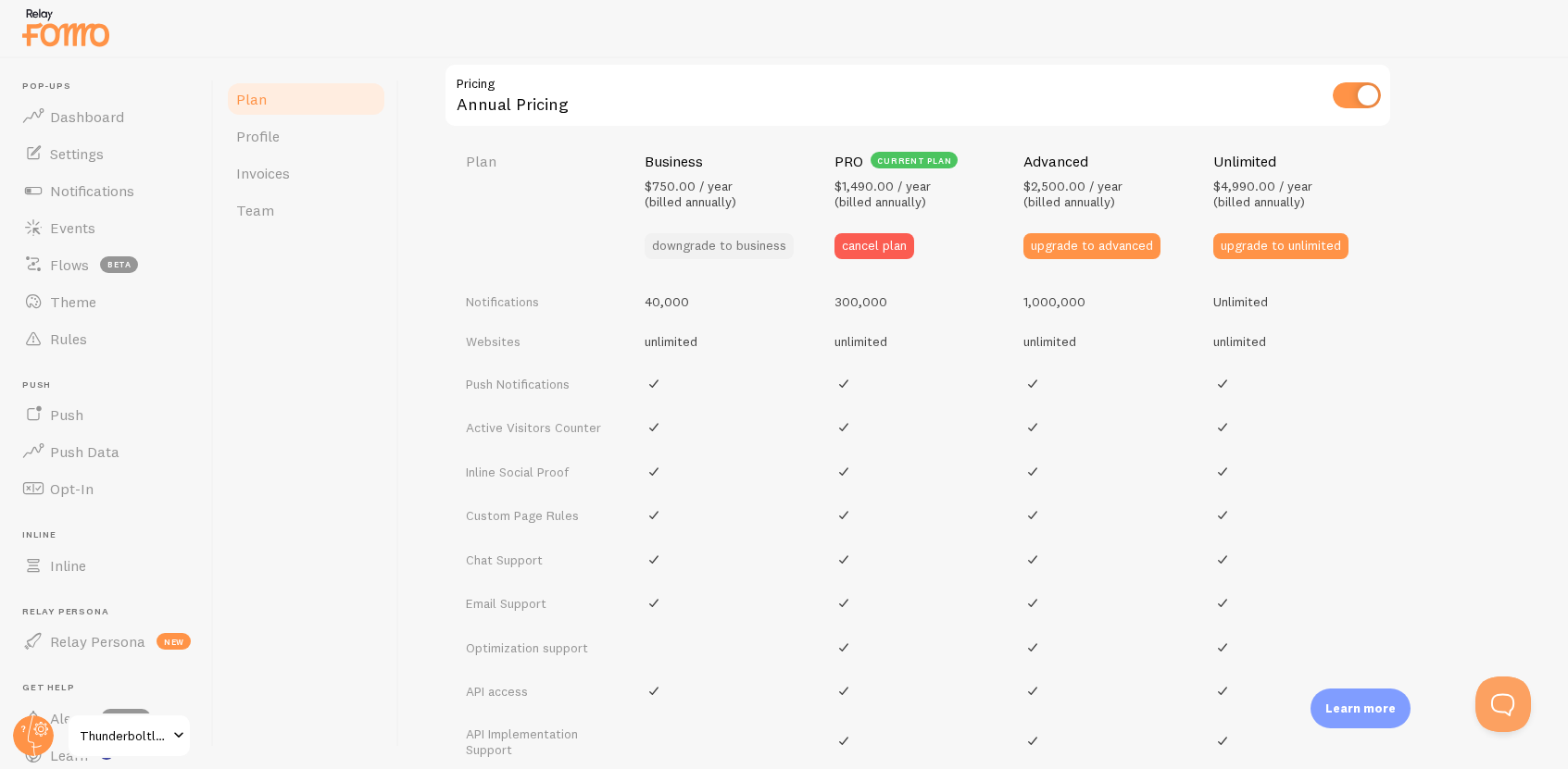
click at [723, 247] on button "downgrade to business" at bounding box center [719, 246] width 150 height 26
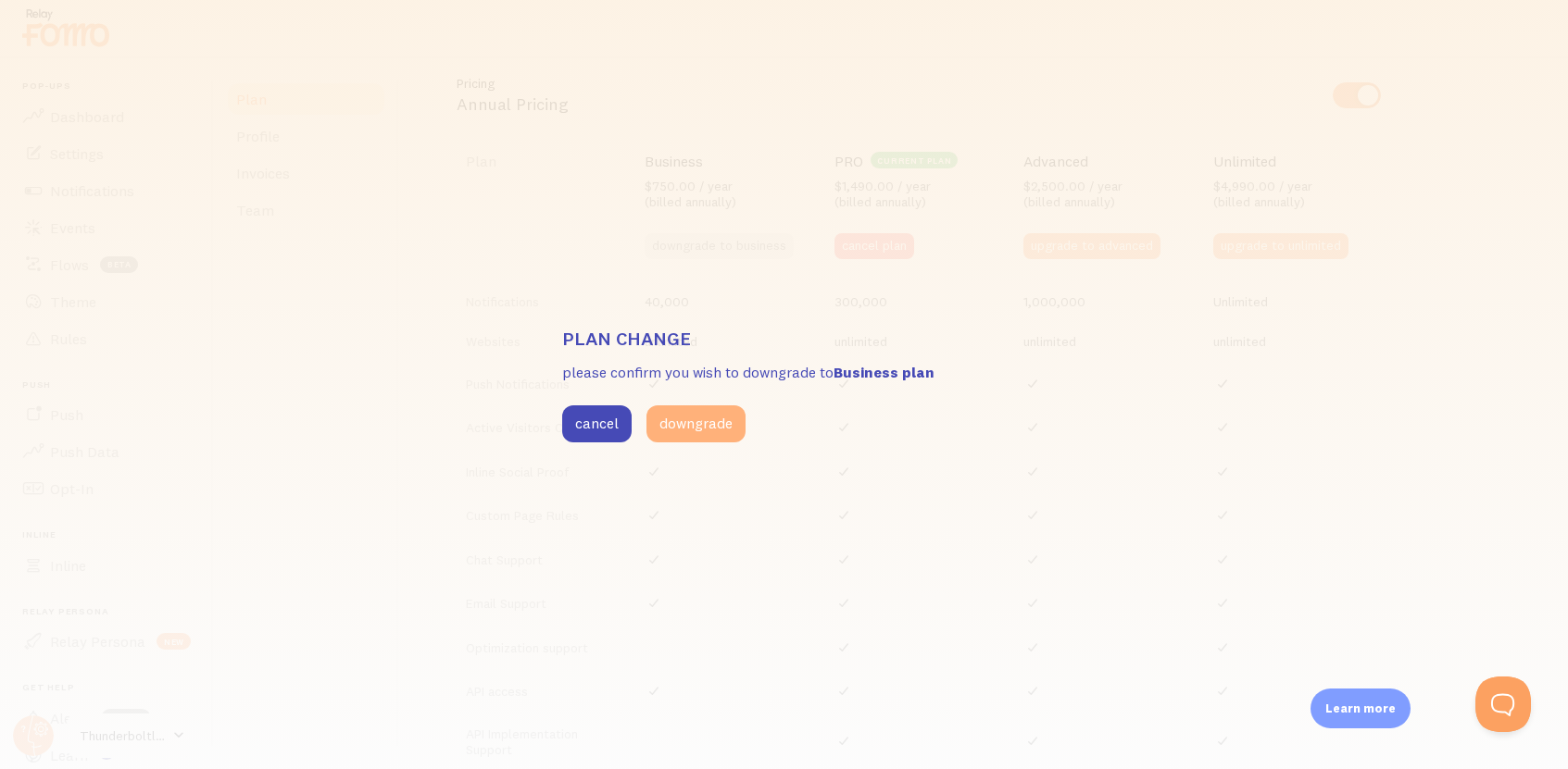
click at [711, 430] on button "downgrade" at bounding box center [695, 423] width 99 height 37
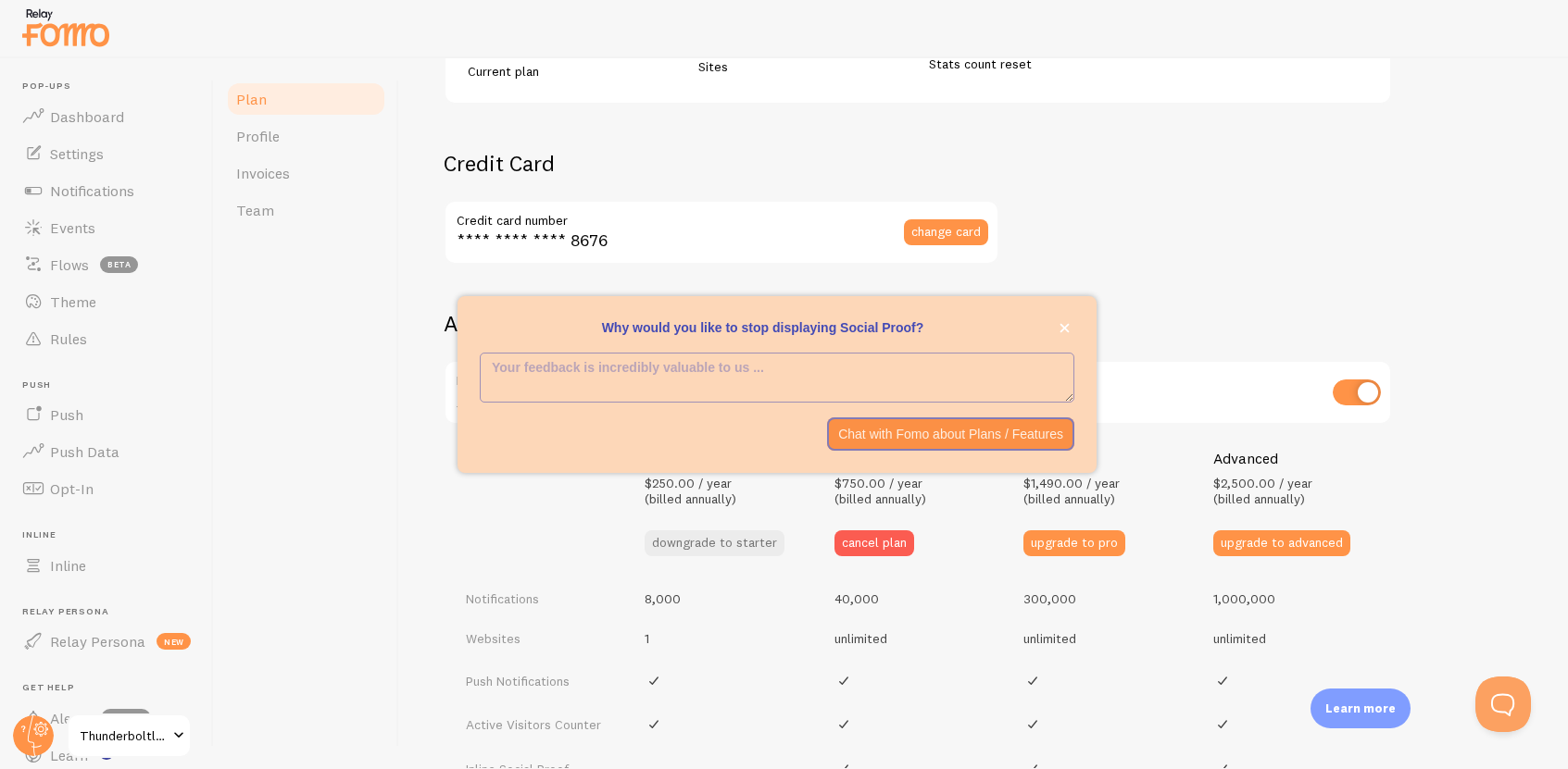
scroll to position [3, 0]
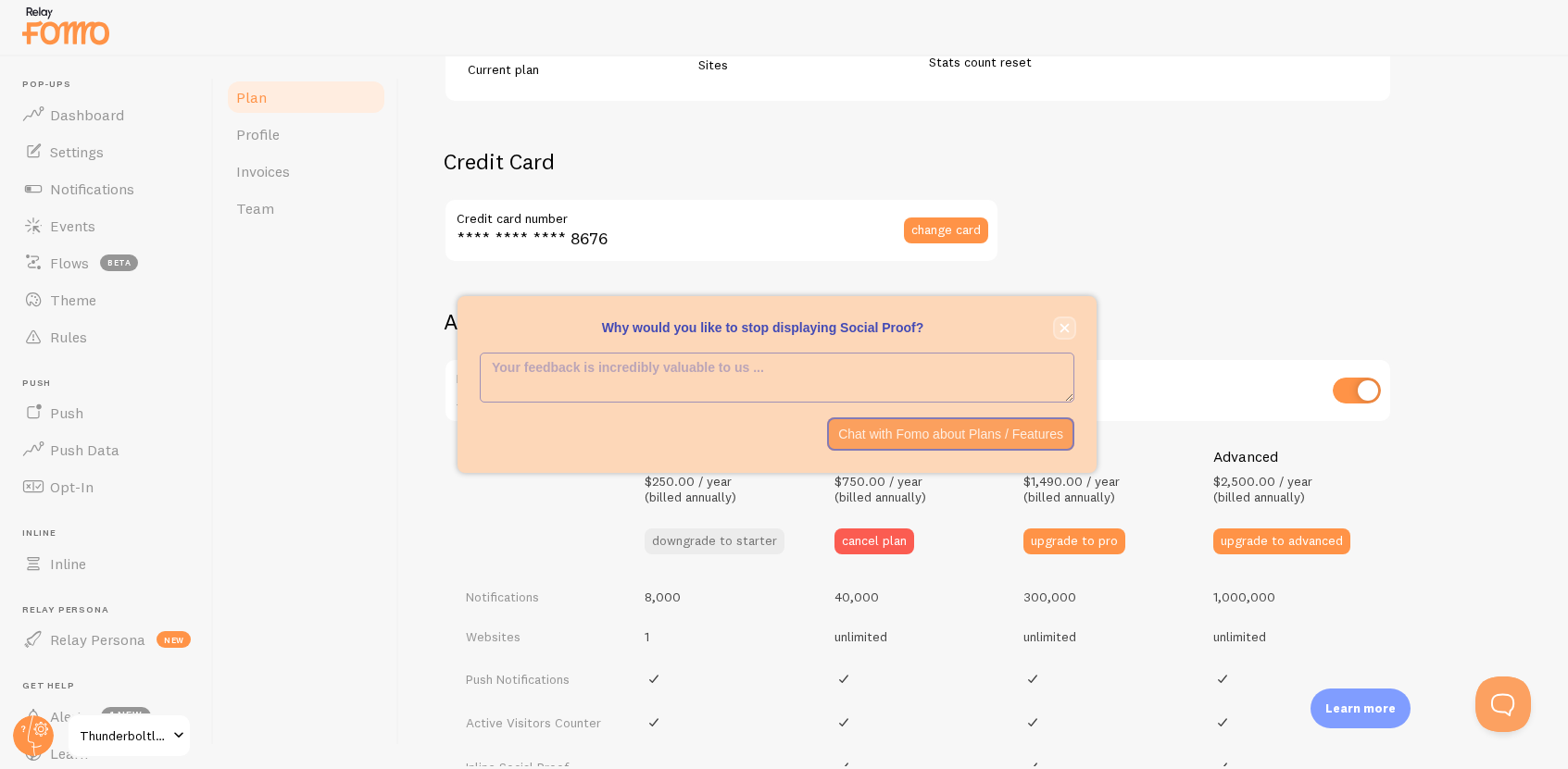
click at [1061, 329] on icon "close," at bounding box center [1065, 328] width 10 height 10
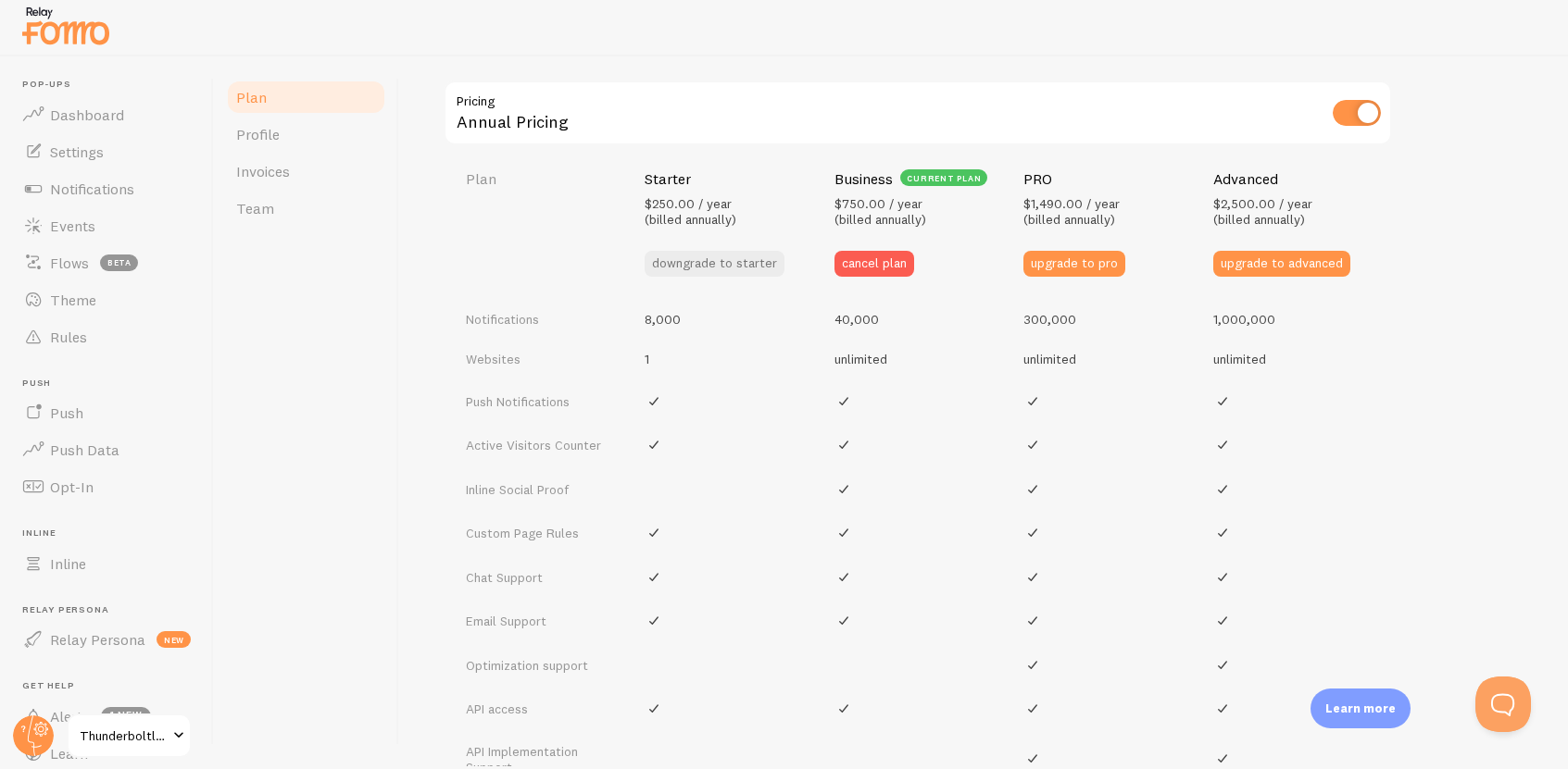
scroll to position [629, 0]
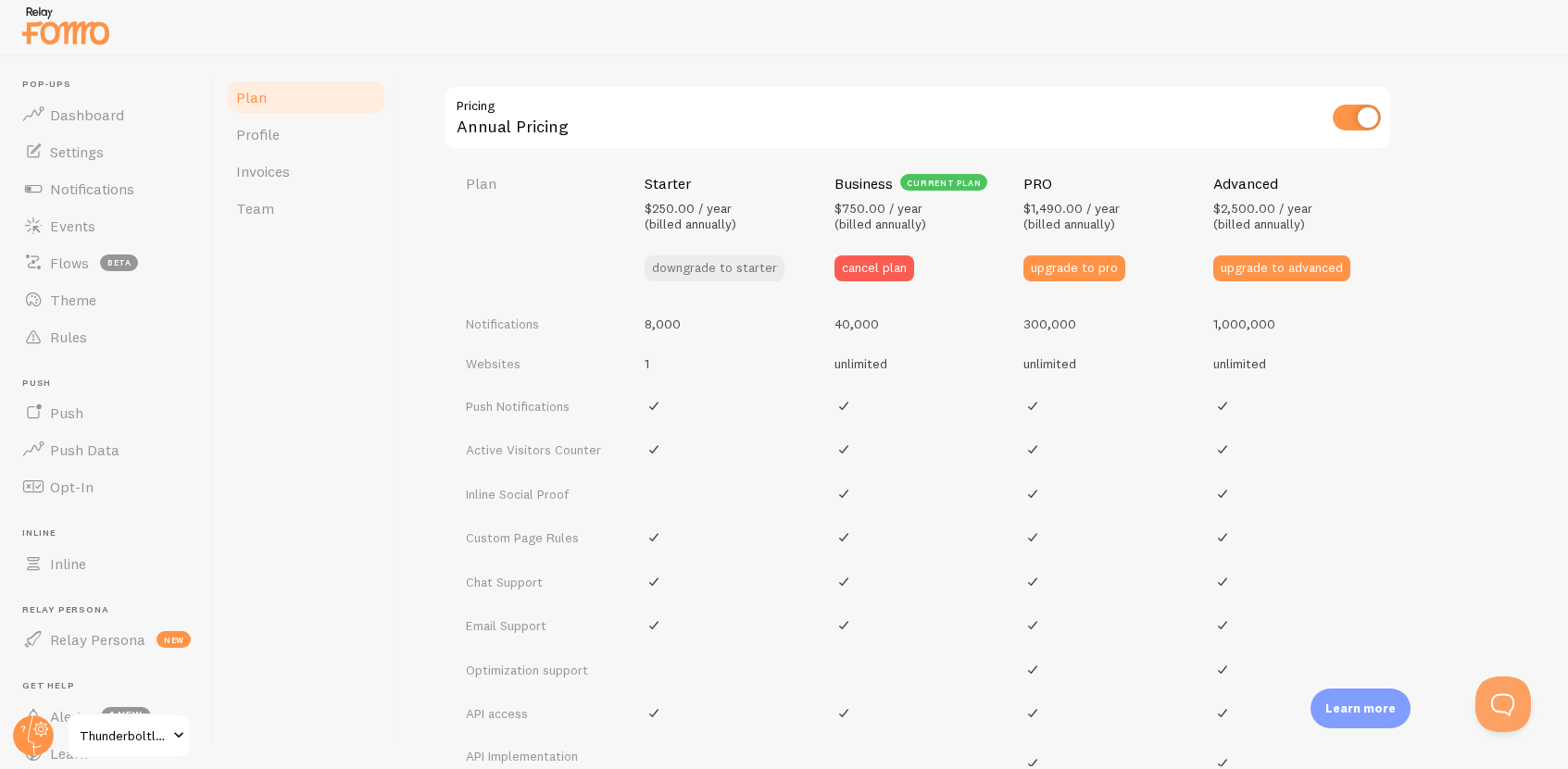
drag, startPoint x: 741, startPoint y: 269, endPoint x: 780, endPoint y: 213, distance: 68.2
click at [780, 213] on th "Starter $250.00 / year (billed annually) downgrade to starter" at bounding box center [729, 227] width 190 height 151
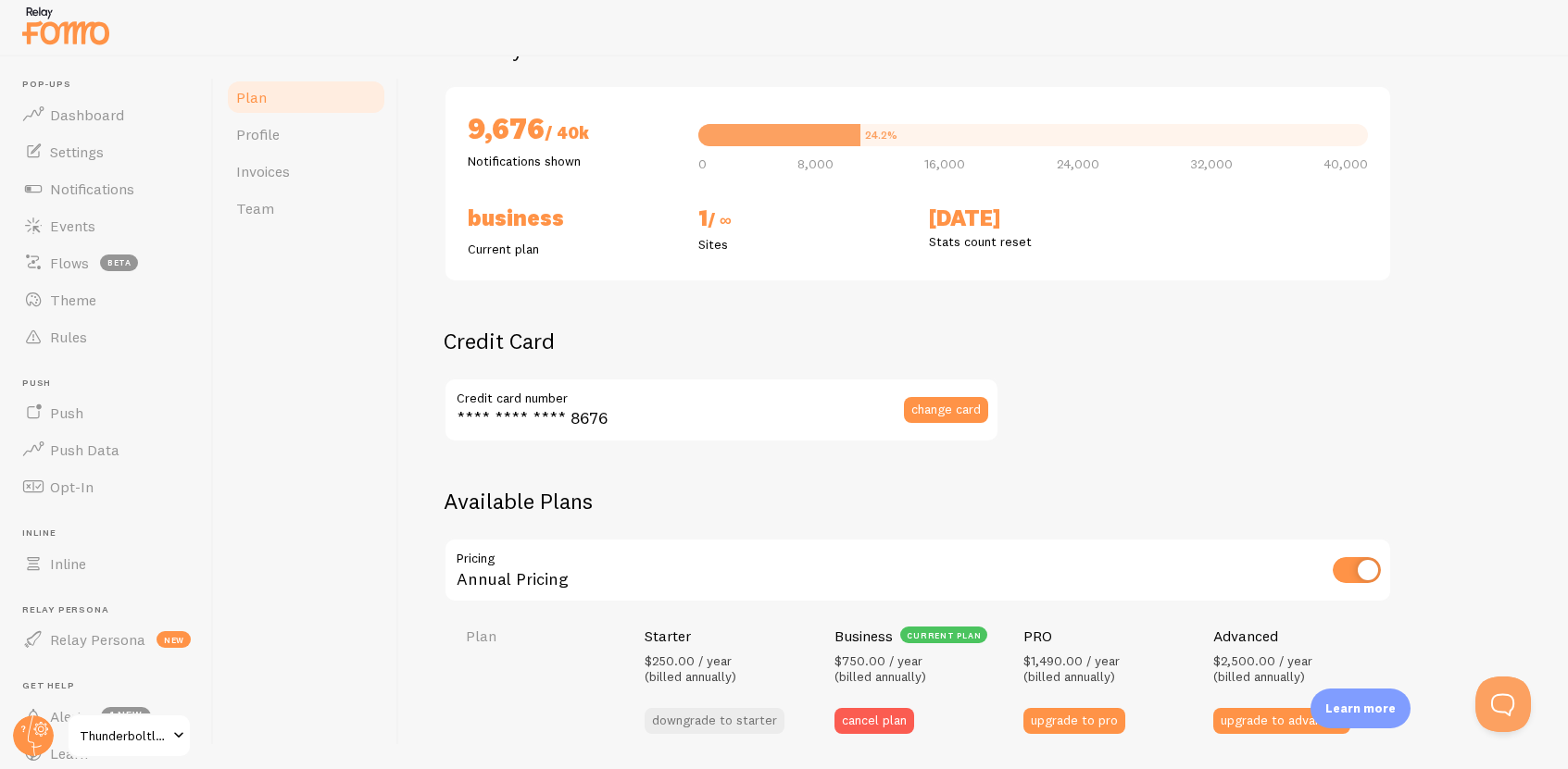
scroll to position [122, 0]
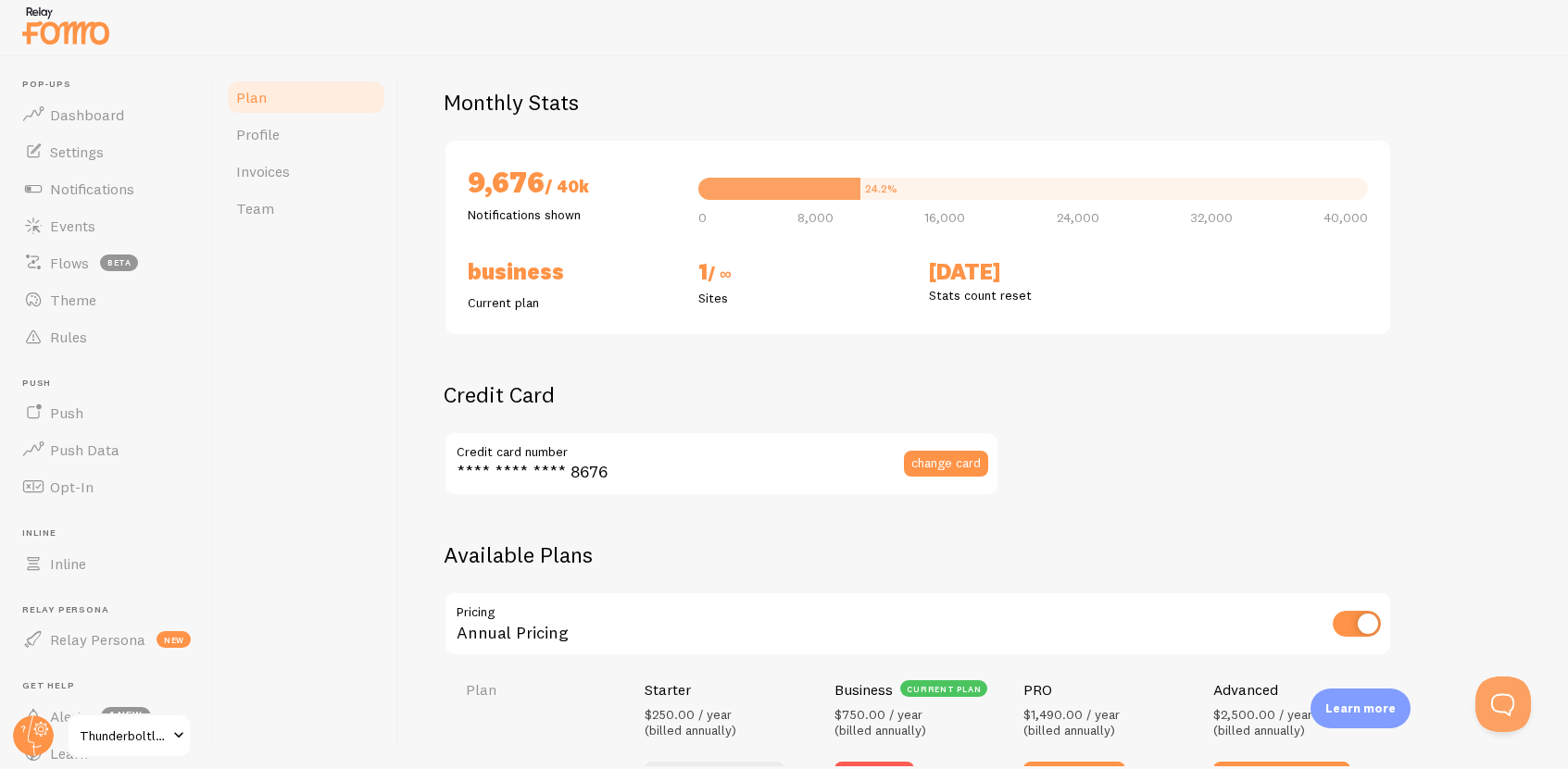
click at [56, 29] on img at bounding box center [66, 25] width 92 height 47
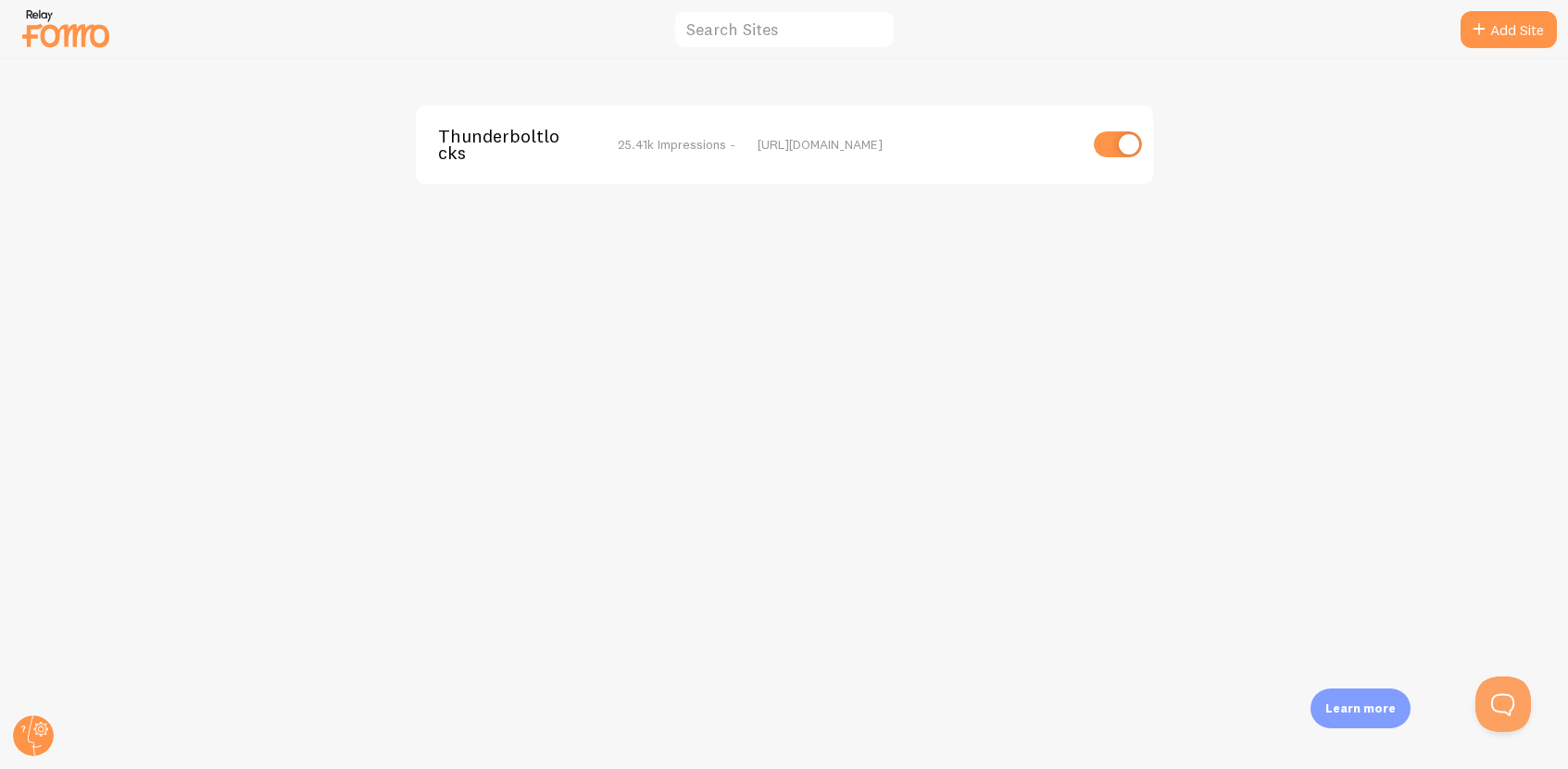
click at [56, 29] on img at bounding box center [66, 28] width 92 height 47
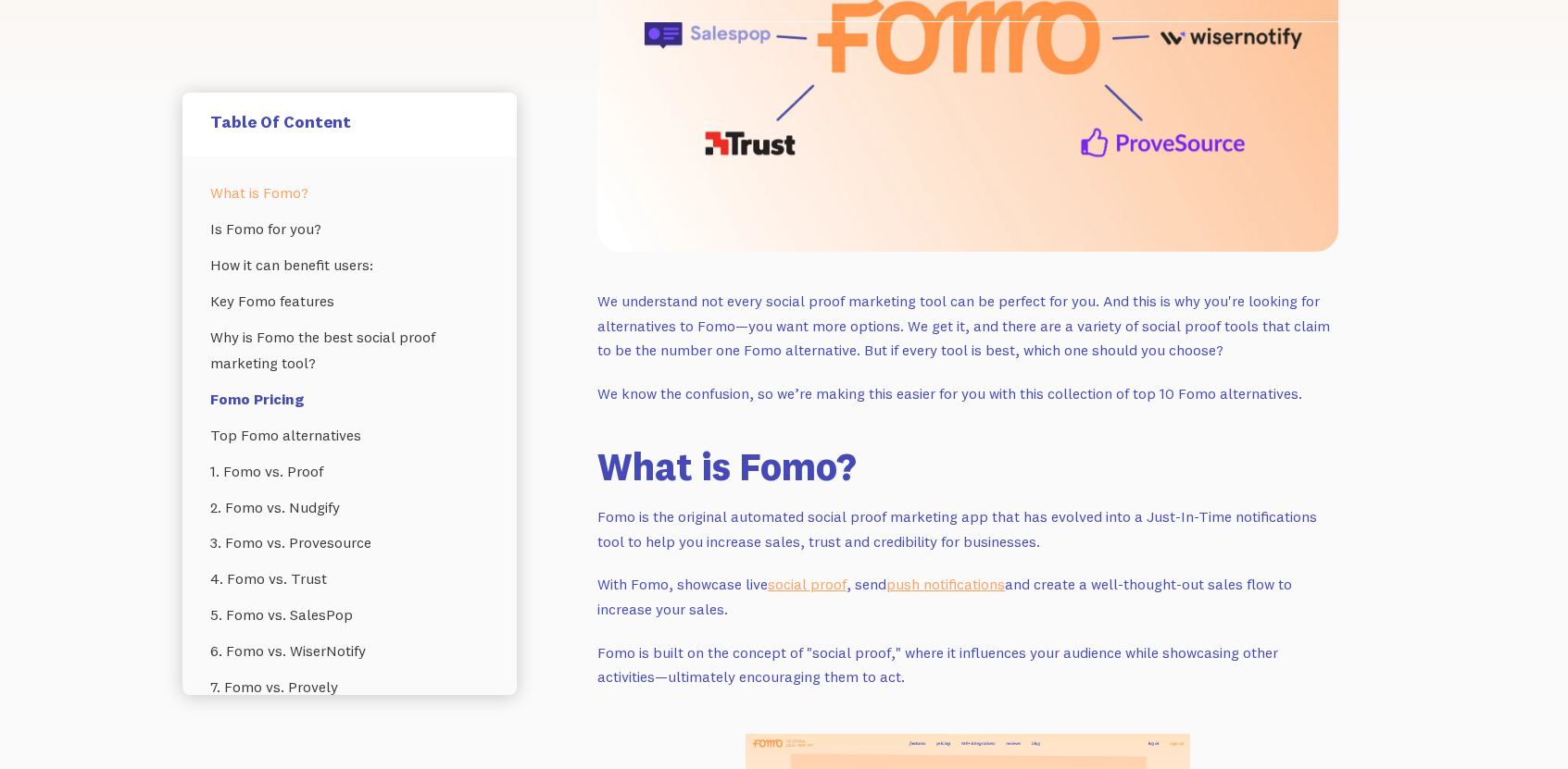
scroll to position [718, 0]
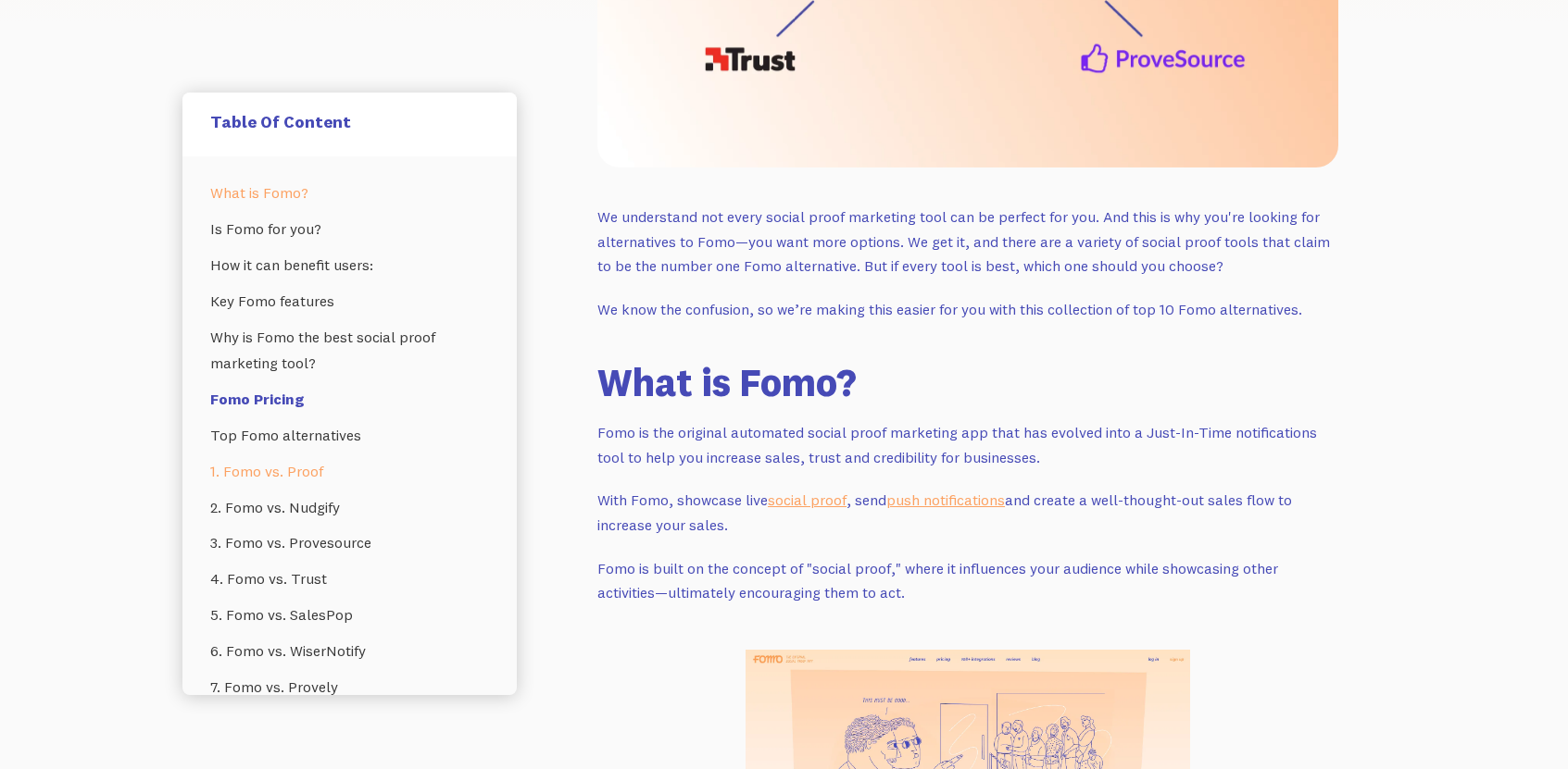
click at [301, 473] on link "1. Fomo vs. Proof" at bounding box center [350, 472] width 278 height 36
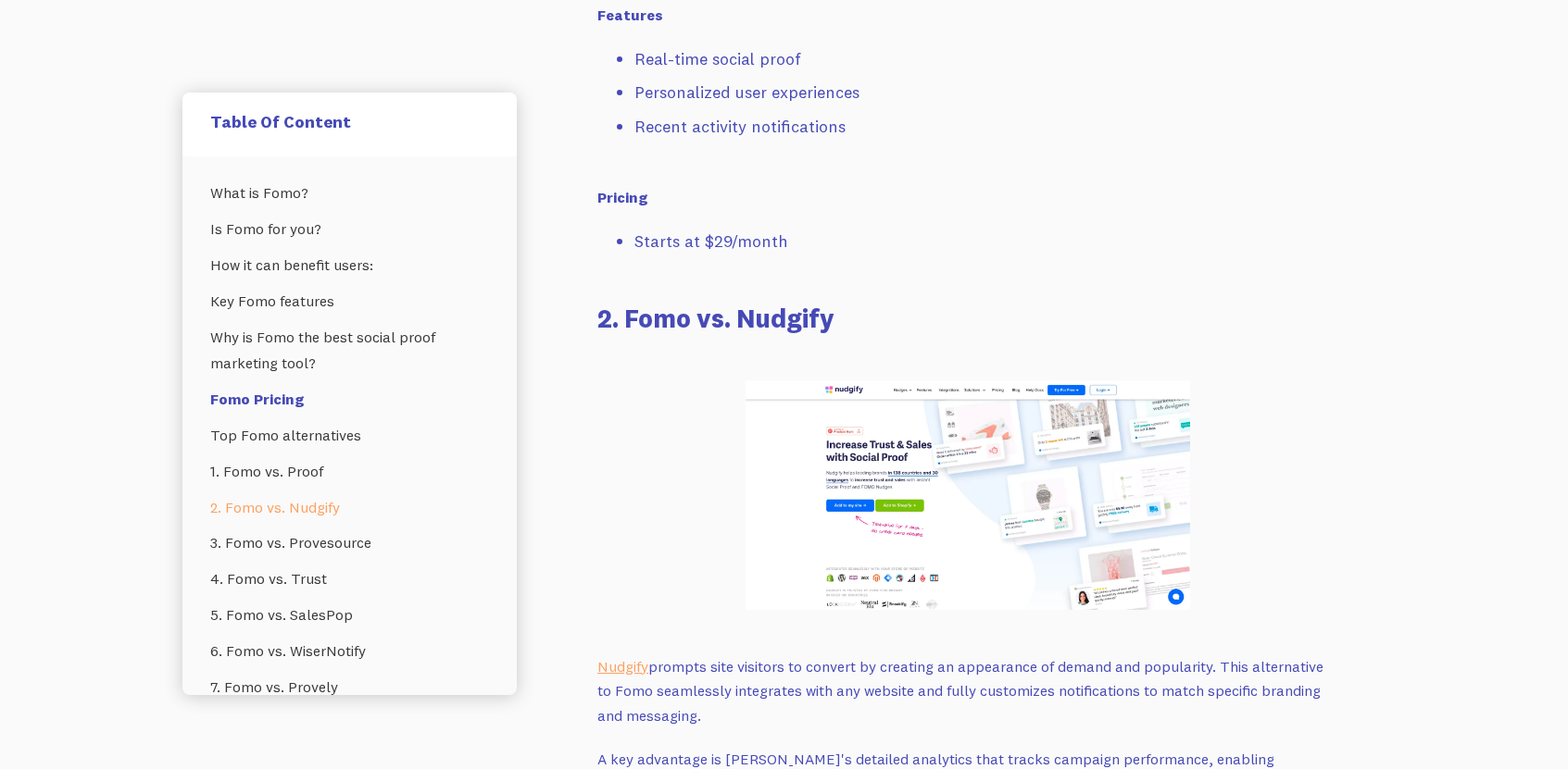
scroll to position [5077, 0]
